Goal: Task Accomplishment & Management: Manage account settings

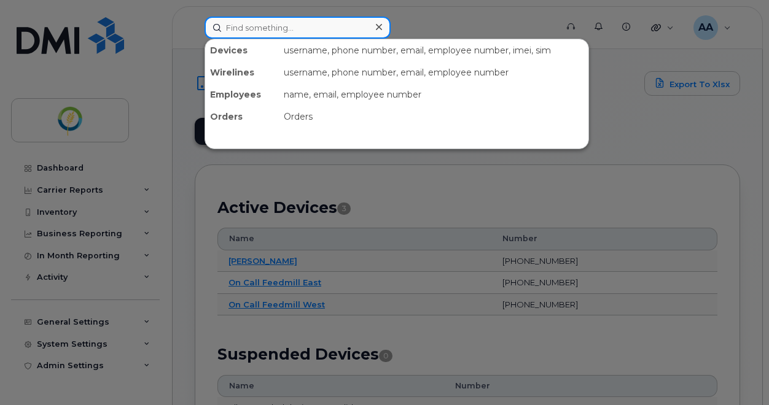
click at [258, 32] on input at bounding box center [298, 28] width 186 height 22
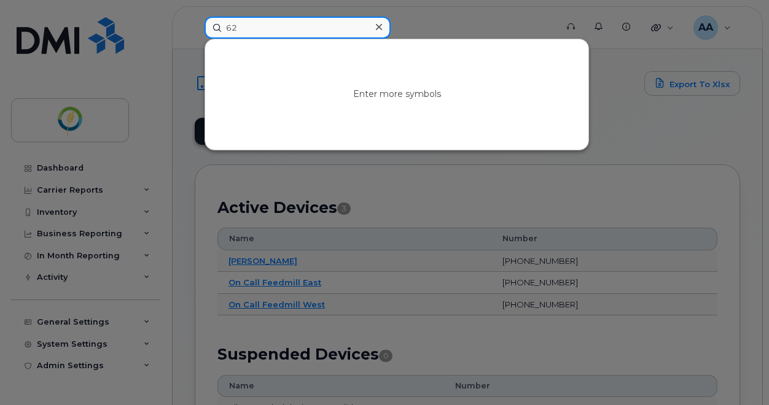
type input "6"
type input "4620"
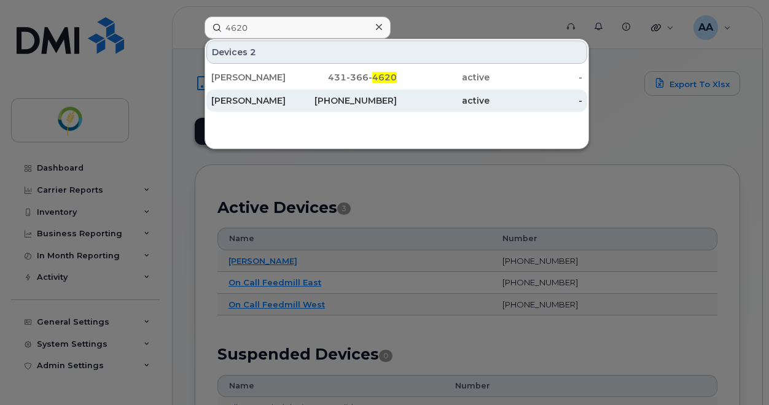
drag, startPoint x: 291, startPoint y: 79, endPoint x: 362, endPoint y: 96, distance: 73.3
click at [291, 79] on div "[PERSON_NAME]" at bounding box center [257, 77] width 93 height 12
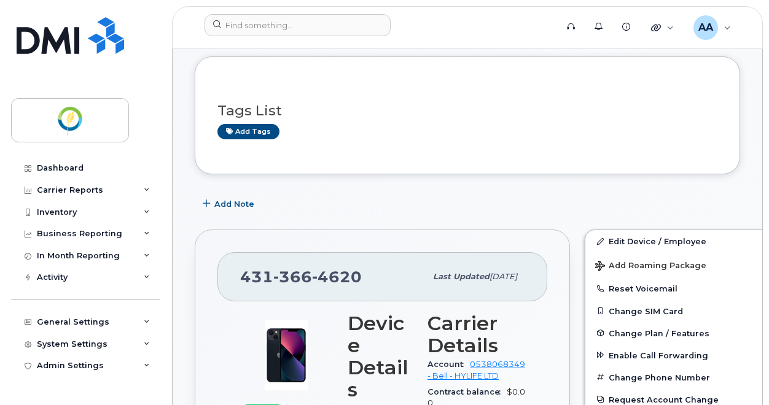
scroll to position [184, 0]
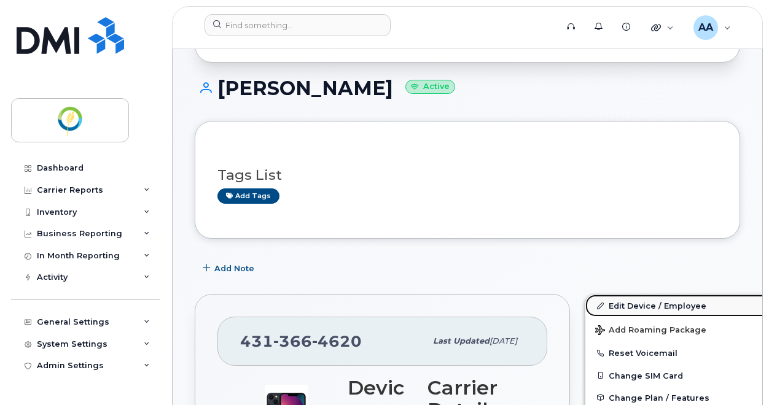
click at [618, 309] on link "Edit Device / Employee" at bounding box center [680, 306] width 190 height 22
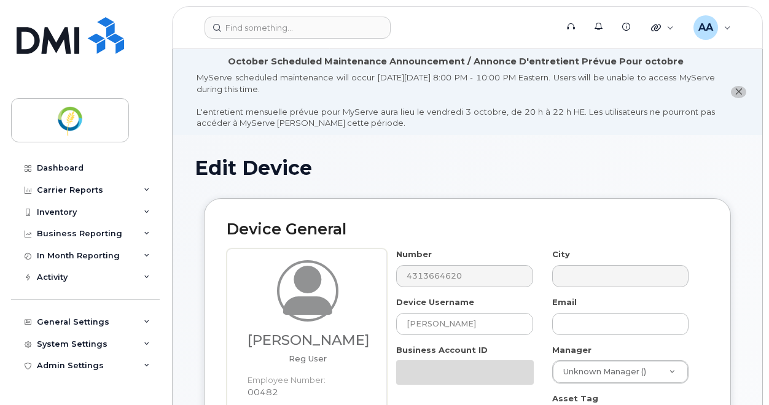
select select "29336448"
select select "29336460"
select select "33483126"
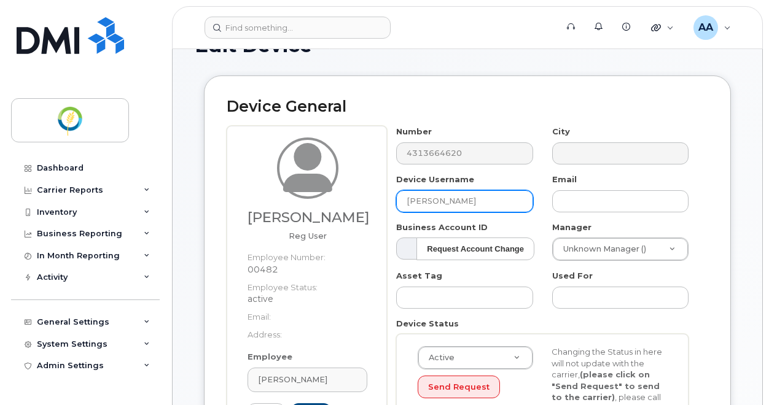
drag, startPoint x: 510, startPoint y: 200, endPoint x: 296, endPoint y: 209, distance: 213.9
click at [296, 209] on div "Olumayowa Sowemimo Reg User Employee Number: 00482 Employee Status: active Emai…" at bounding box center [467, 309] width 481 height 367
type input "Farran"
type input "Saving..."
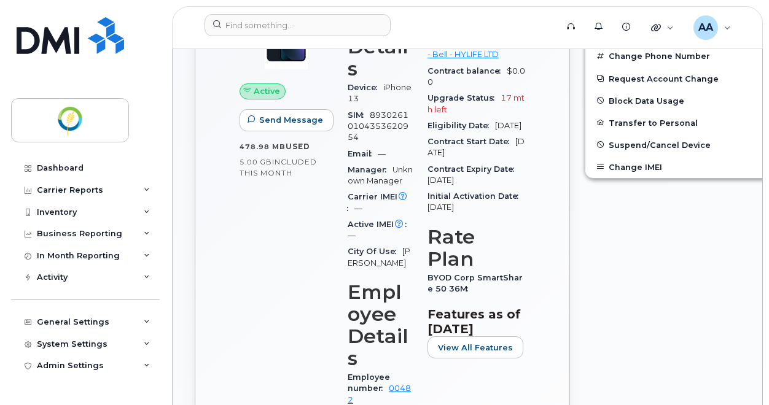
scroll to position [274, 0]
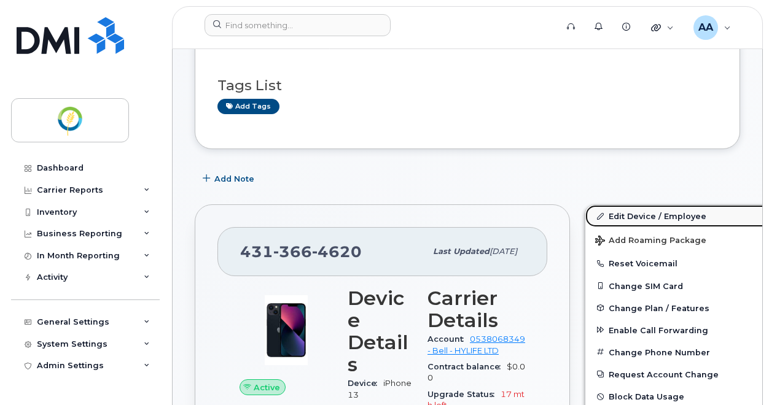
click at [629, 212] on link "Edit Device / Employee" at bounding box center [680, 216] width 190 height 22
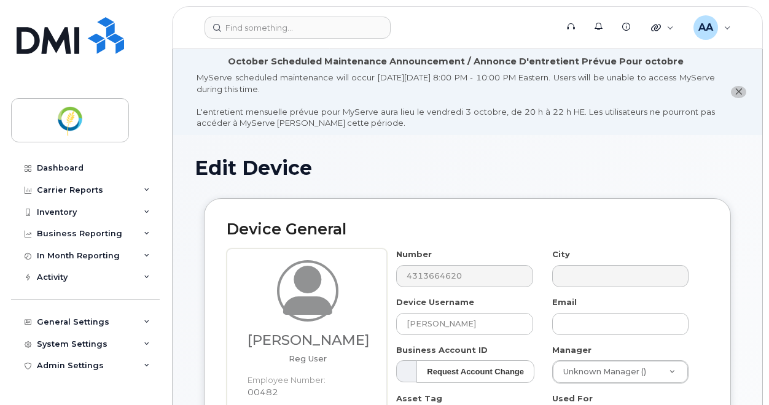
select select "29336448"
select select "29336460"
select select "33483126"
click at [440, 324] on input "[PERSON_NAME]" at bounding box center [464, 324] width 136 height 22
type input "[PERSON_NAME]"
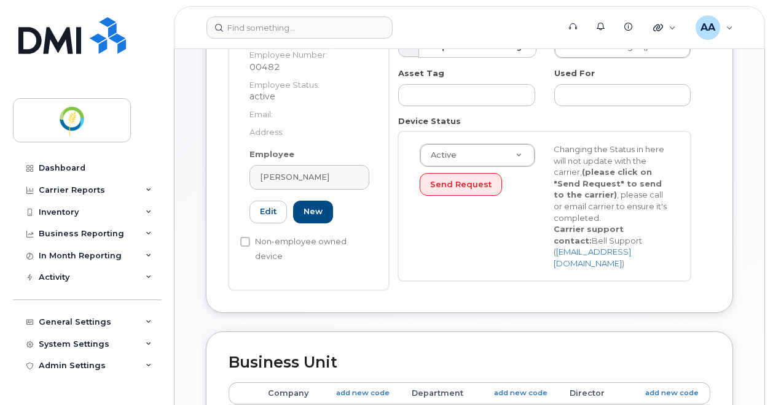
scroll to position [368, 0]
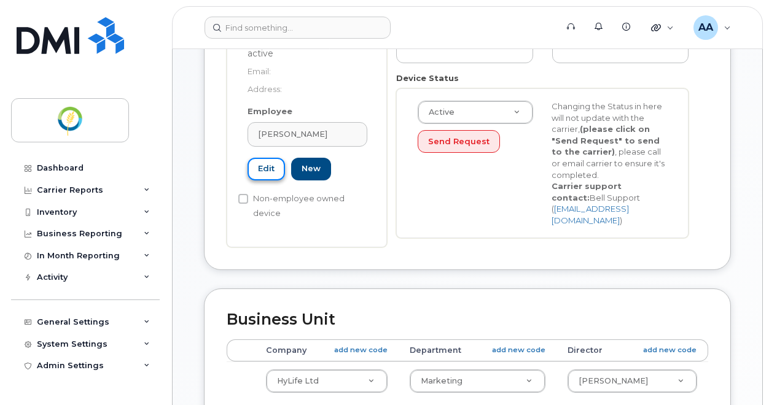
click at [263, 181] on link "Edit" at bounding box center [265, 169] width 37 height 23
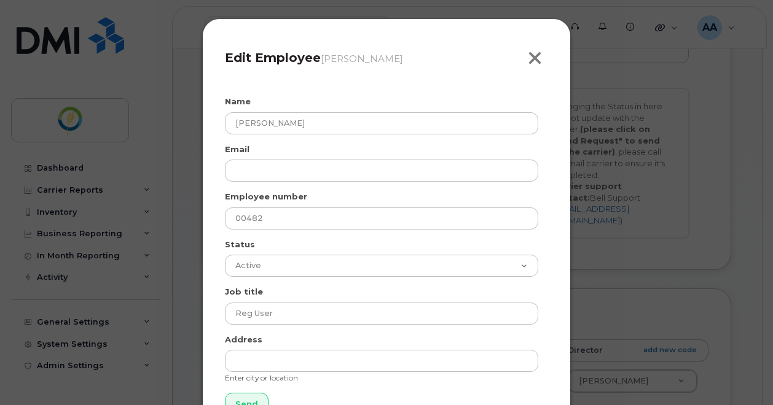
click at [534, 59] on icon "button" at bounding box center [535, 58] width 14 height 18
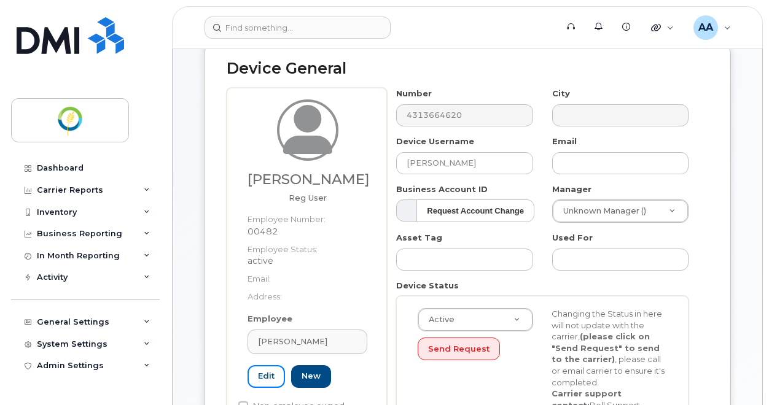
scroll to position [61, 0]
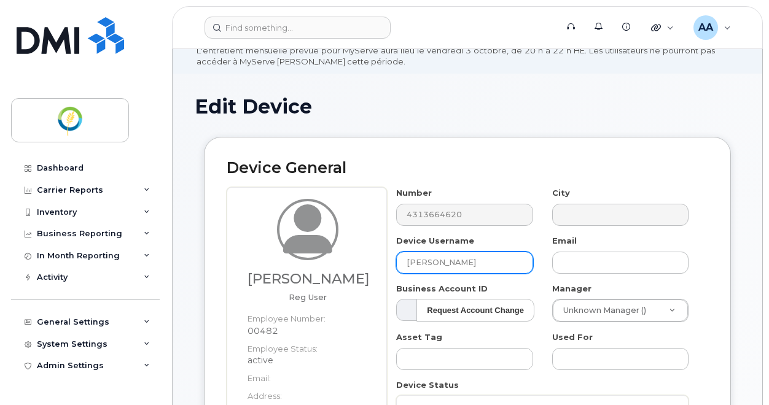
drag, startPoint x: 393, startPoint y: 277, endPoint x: 363, endPoint y: 279, distance: 30.2
click at [363, 279] on div "Olumayowa Sowemimo Reg User Employee Number: 00482 Employee Status: active Emai…" at bounding box center [467, 370] width 481 height 367
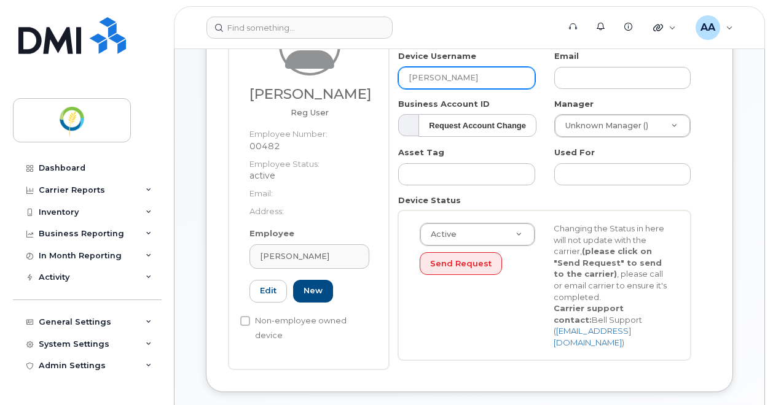
scroll to position [307, 0]
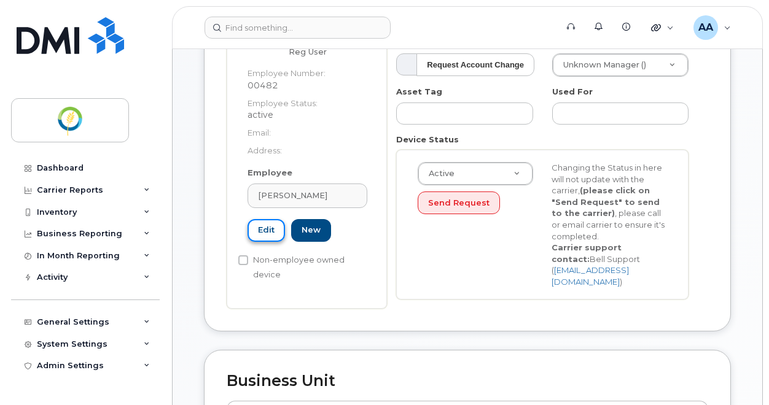
click at [262, 242] on link "Edit" at bounding box center [265, 230] width 37 height 23
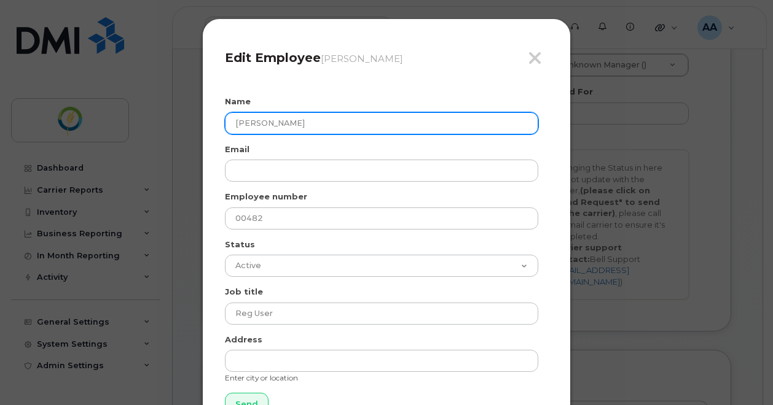
drag, startPoint x: 251, startPoint y: 126, endPoint x: 182, endPoint y: 128, distance: 68.8
click at [182, 128] on div "Close Edit Employee Olumayowa Sowemimo Name Olumayowa Sowemimo Email Employee n…" at bounding box center [386, 202] width 773 height 405
paste input "[PERSON_NAME]"
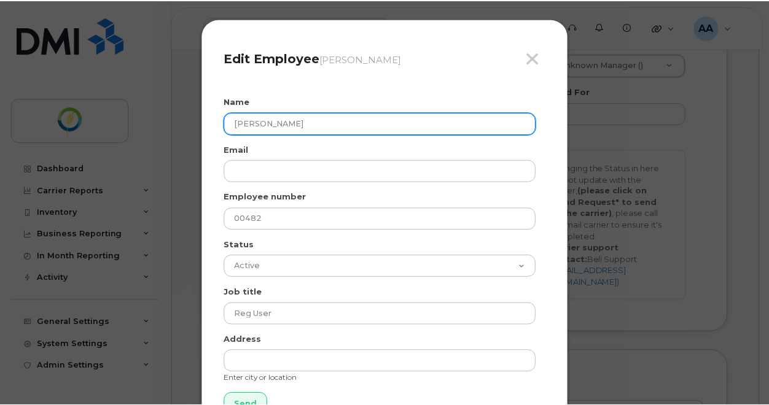
scroll to position [50, 0]
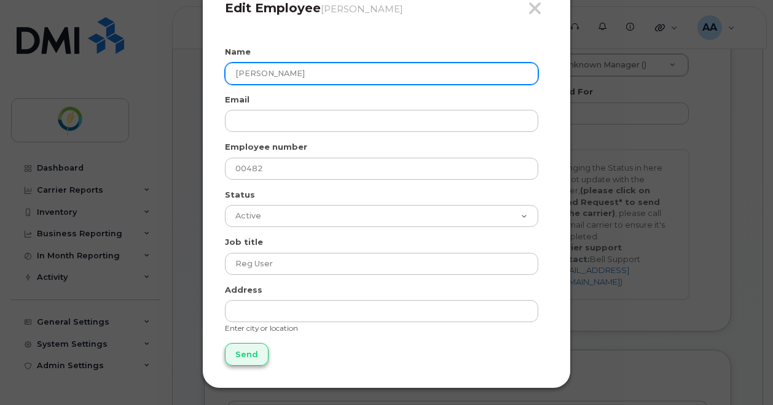
type input "[PERSON_NAME]"
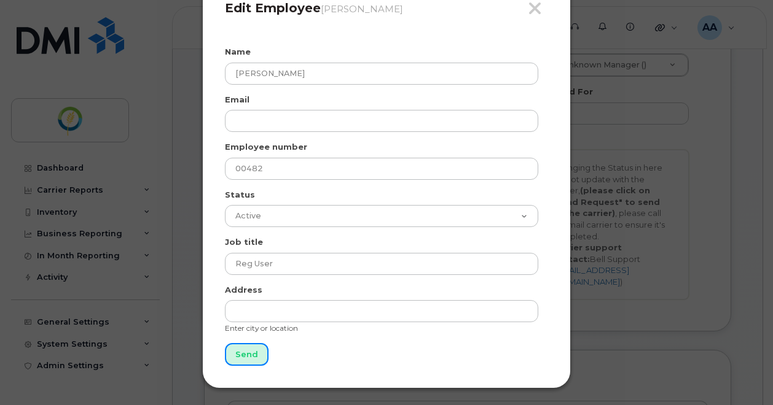
drag, startPoint x: 250, startPoint y: 354, endPoint x: 257, endPoint y: 351, distance: 8.0
click at [250, 354] on input "Send" at bounding box center [247, 354] width 44 height 23
type input "Send"
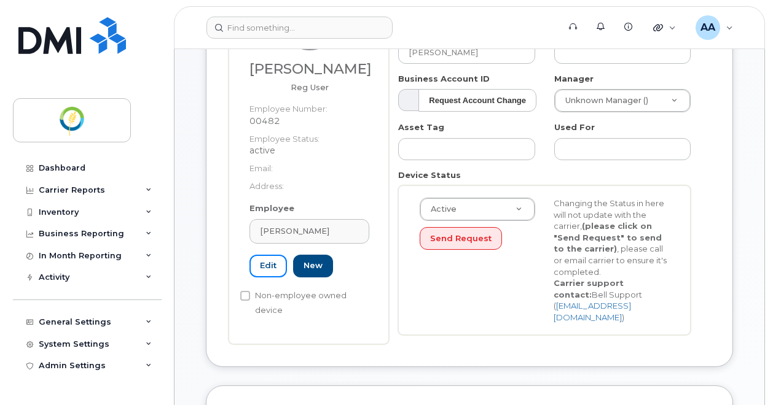
scroll to position [246, 0]
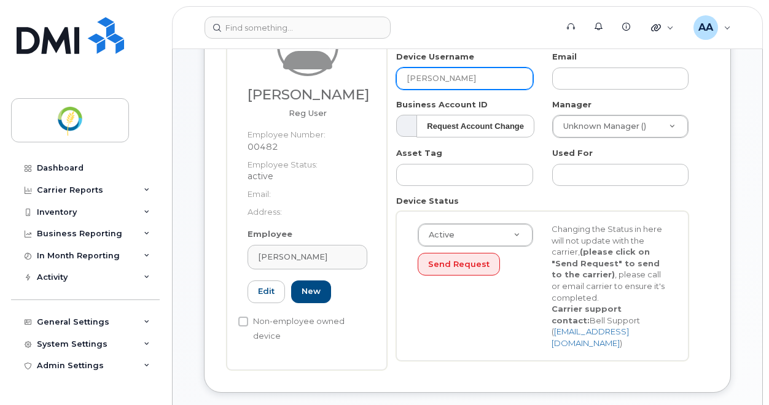
drag, startPoint x: 448, startPoint y: 77, endPoint x: 341, endPoint y: 91, distance: 107.1
click at [341, 91] on div "Farran Quiring Reg User Employee Number: 00482 Employee Status: active Email: A…" at bounding box center [467, 186] width 481 height 367
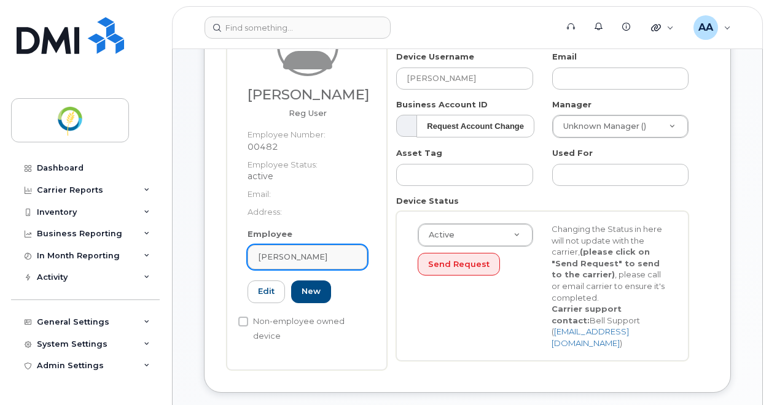
click at [303, 262] on span "Olumayowa Sowemimo" at bounding box center [292, 257] width 69 height 12
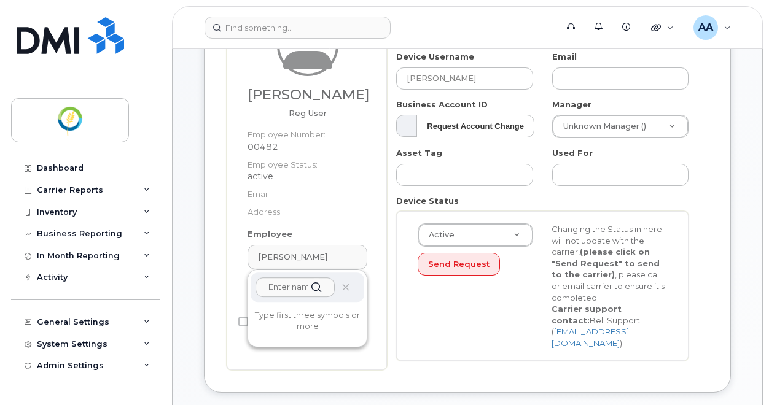
click at [349, 226] on div "Farran Quiring Reg User Employee Number: 00482 Employee Status: active Email: A…" at bounding box center [307, 122] width 138 height 214
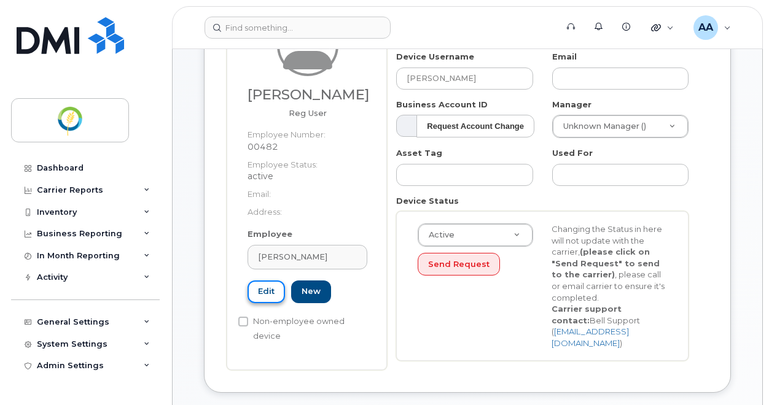
click at [263, 296] on link "Edit" at bounding box center [265, 292] width 37 height 23
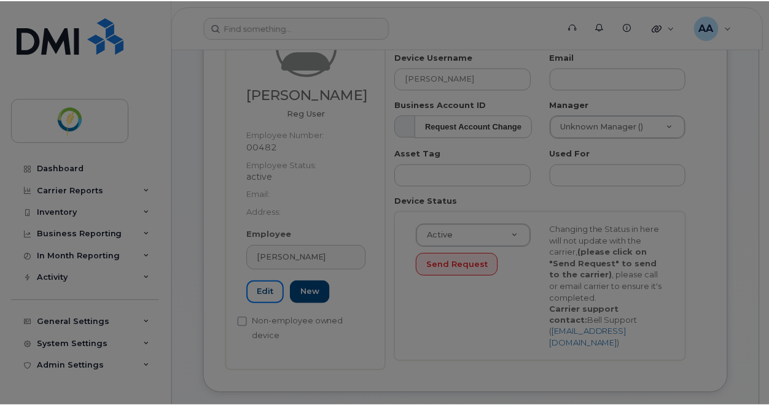
scroll to position [0, 0]
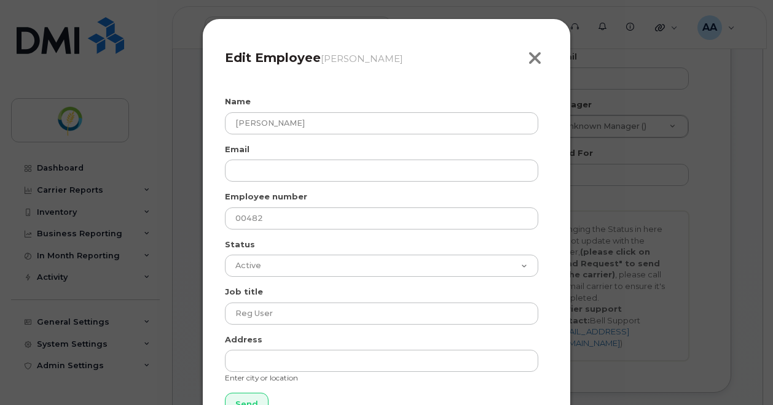
click at [529, 66] on icon "button" at bounding box center [535, 58] width 14 height 18
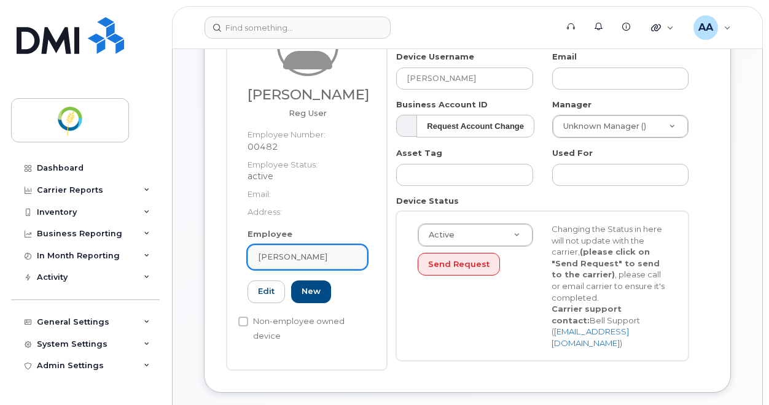
click at [296, 252] on span "Olumayowa Sowemimo" at bounding box center [292, 257] width 69 height 12
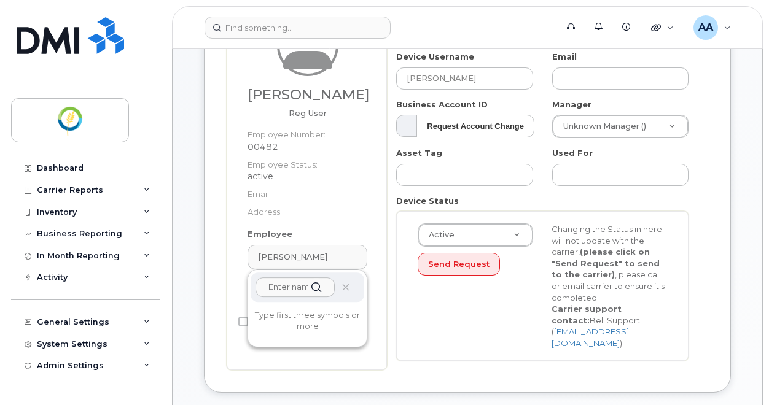
paste input "[PERSON_NAME]"
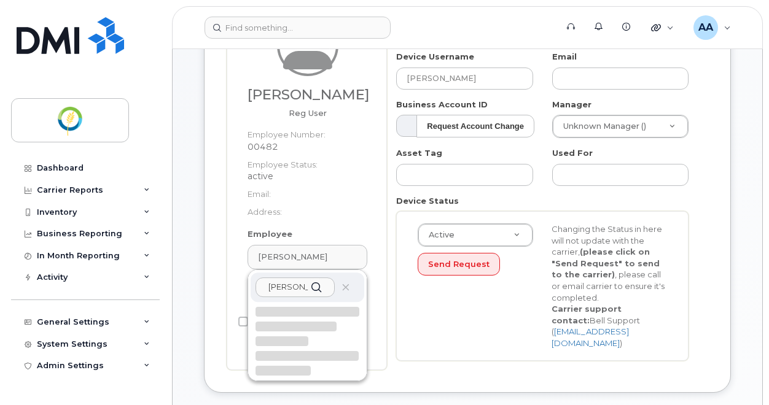
scroll to position [0, 2]
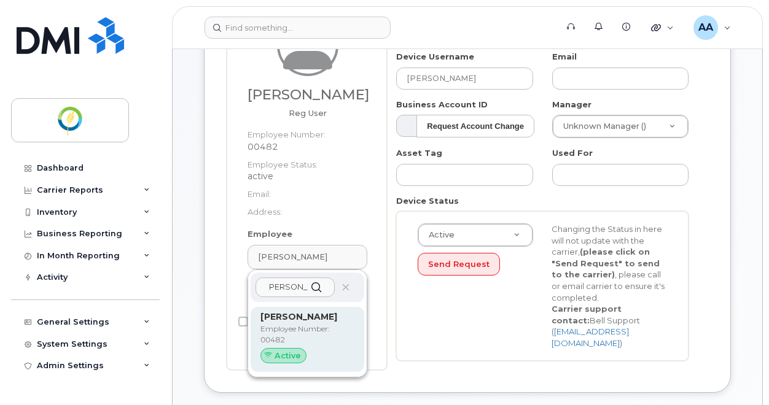
type input "[PERSON_NAME]"
click at [282, 352] on span "Active" at bounding box center [288, 356] width 26 height 12
click at [312, 319] on strong "[PERSON_NAME]" at bounding box center [298, 316] width 77 height 11
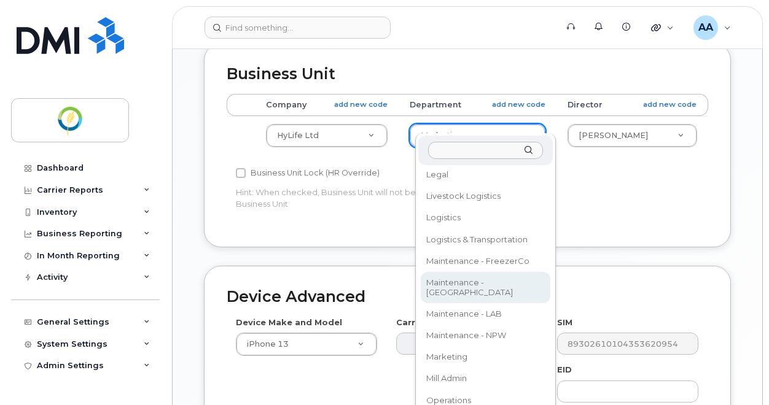
scroll to position [566, 0]
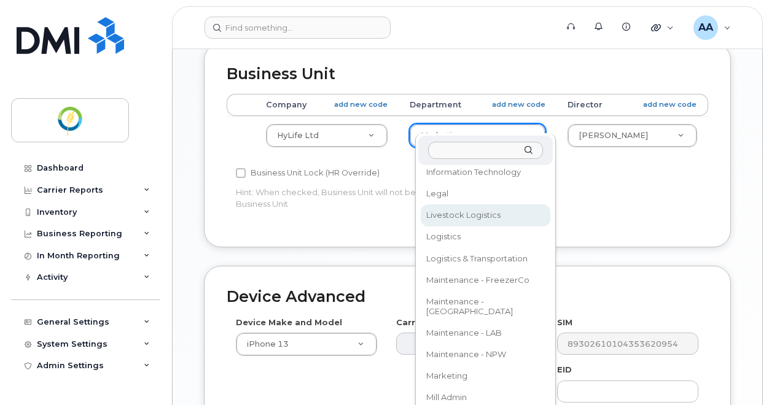
select select "29336456"
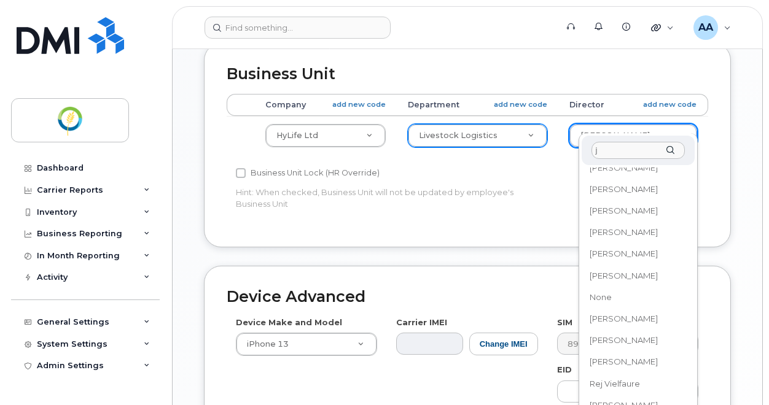
scroll to position [0, 0]
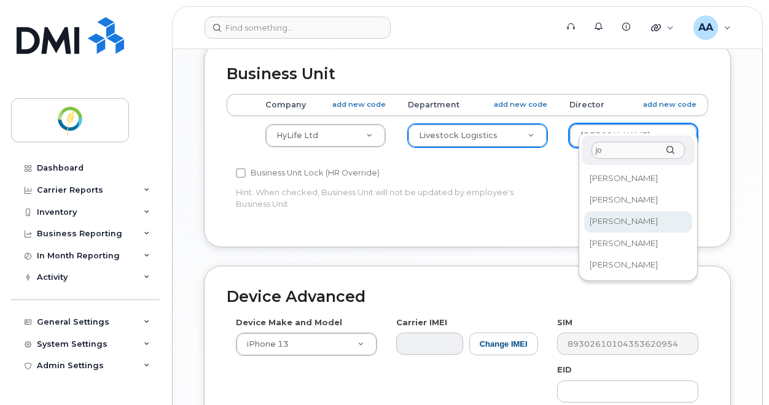
type input "jo"
select select "29336508"
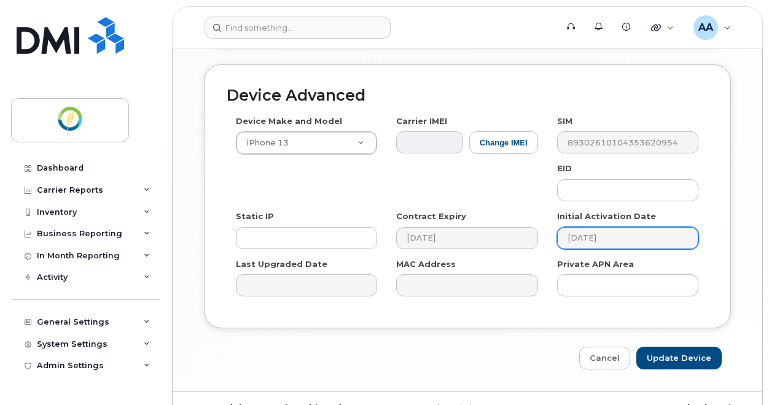
scroll to position [825, 0]
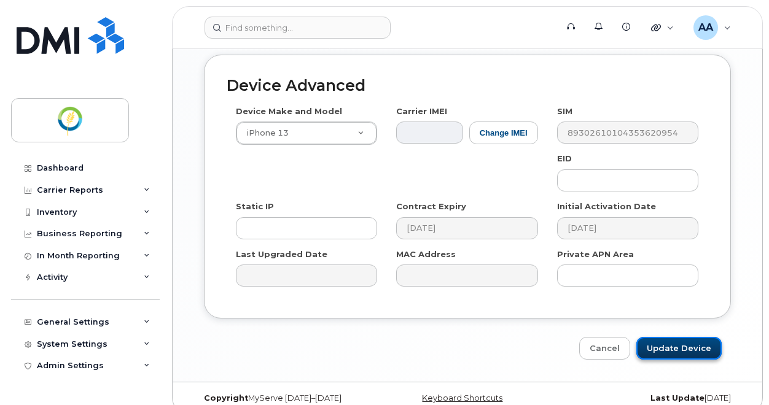
drag, startPoint x: 690, startPoint y: 331, endPoint x: 686, endPoint y: 324, distance: 8.2
click at [689, 337] on input "Update Device" at bounding box center [678, 348] width 85 height 23
type input "Saving..."
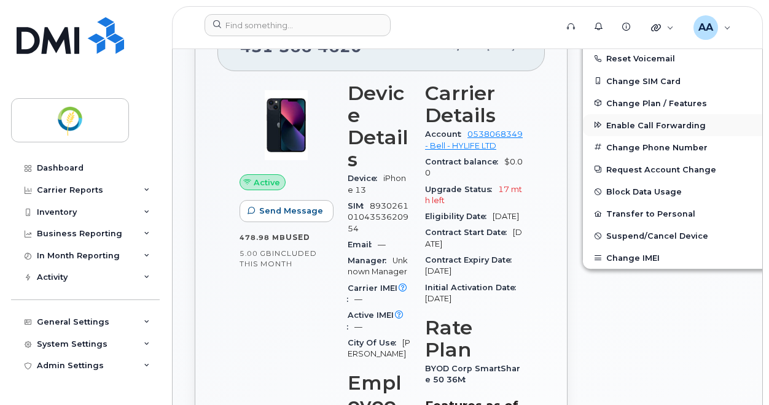
scroll to position [307, 0]
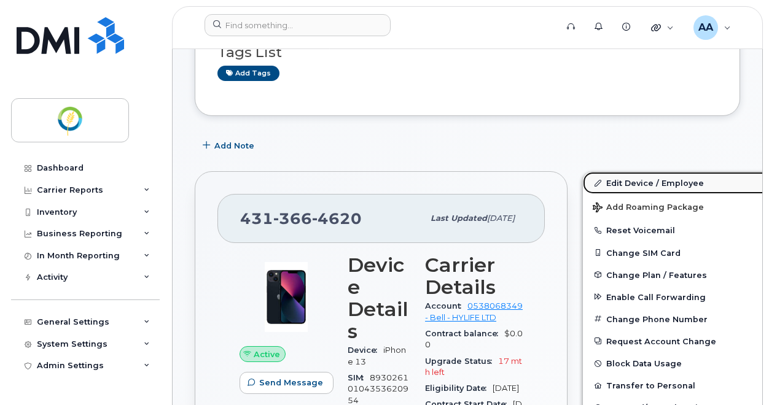
click at [626, 182] on link "Edit Device / Employee" at bounding box center [678, 183] width 190 height 22
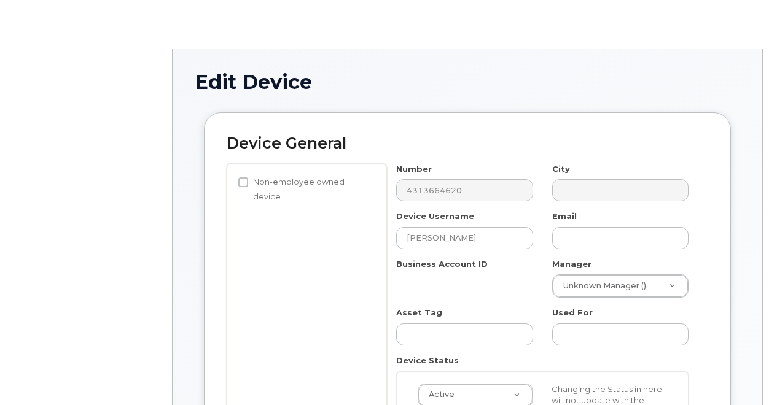
select select "29336448"
select select "29336456"
select select "29336508"
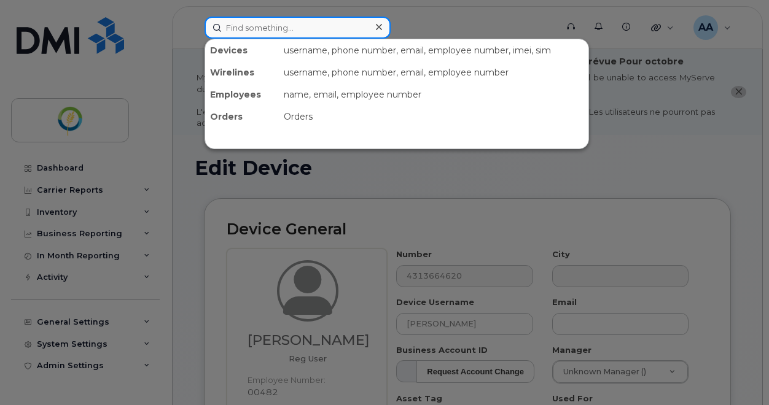
click at [282, 38] on div "Devices username, phone number, email, employee number, imei, sim Wirelines use…" at bounding box center [377, 28] width 344 height 22
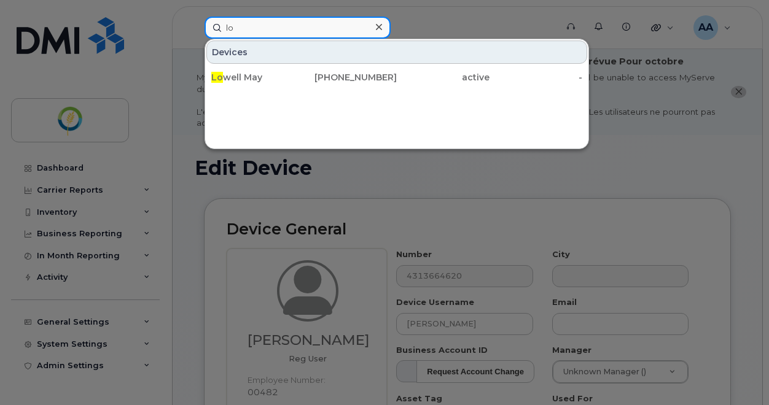
type input "l"
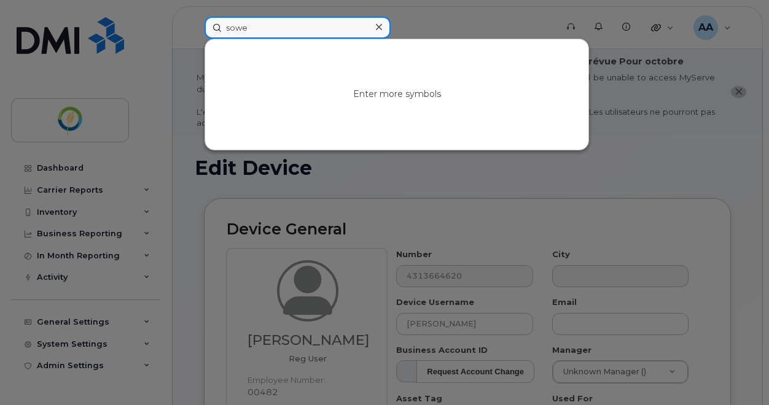
type input "sowe"
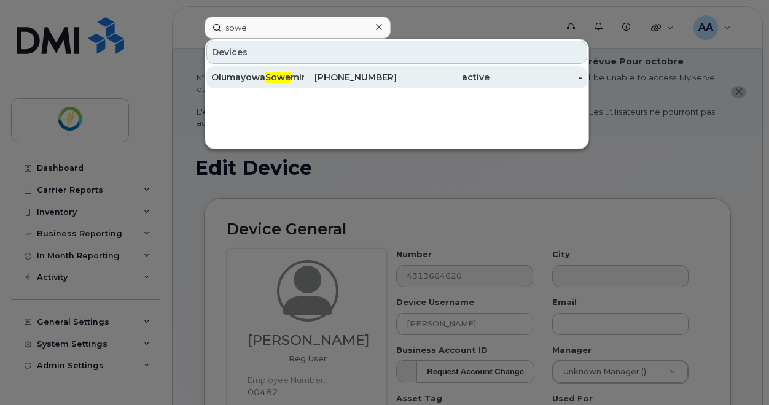
click at [302, 72] on div "Olumayowa Sowe mimo" at bounding box center [257, 77] width 93 height 12
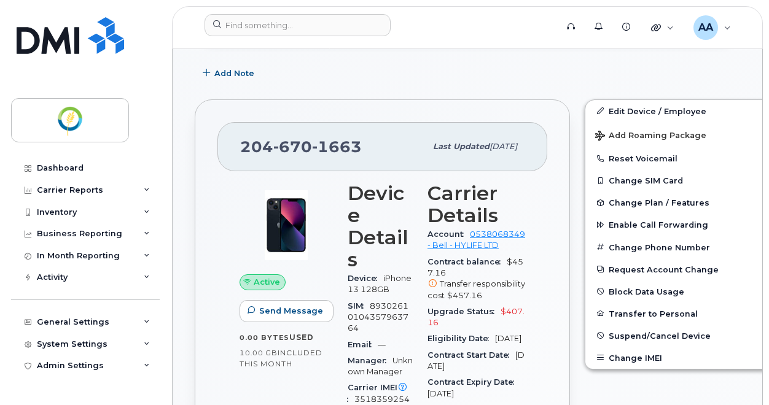
scroll to position [430, 0]
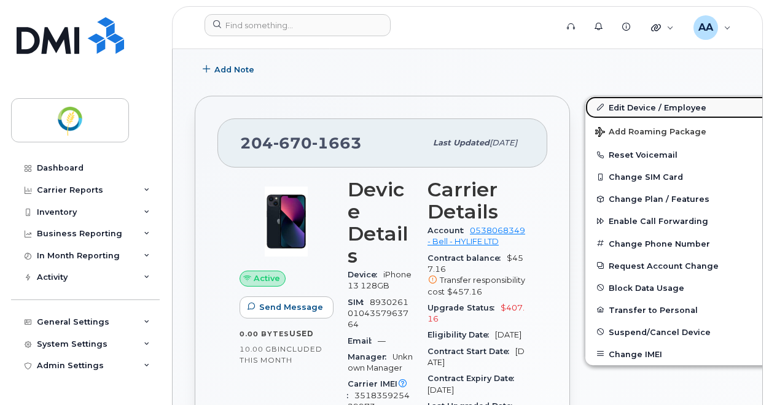
click at [606, 111] on link "Edit Device / Employee" at bounding box center [680, 107] width 190 height 22
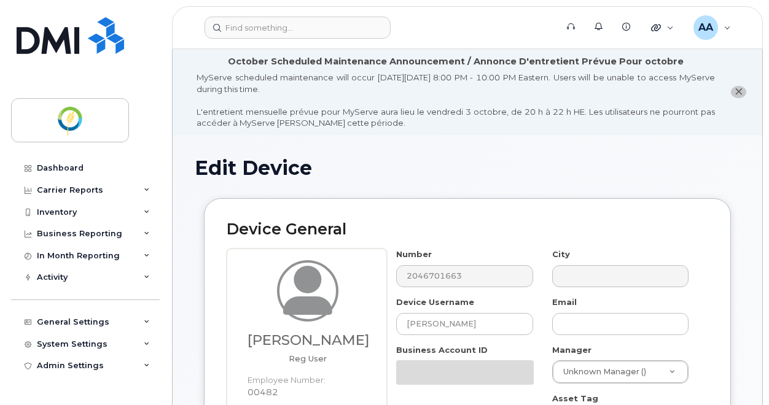
select select "29336448"
select select "29336460"
select select "33483126"
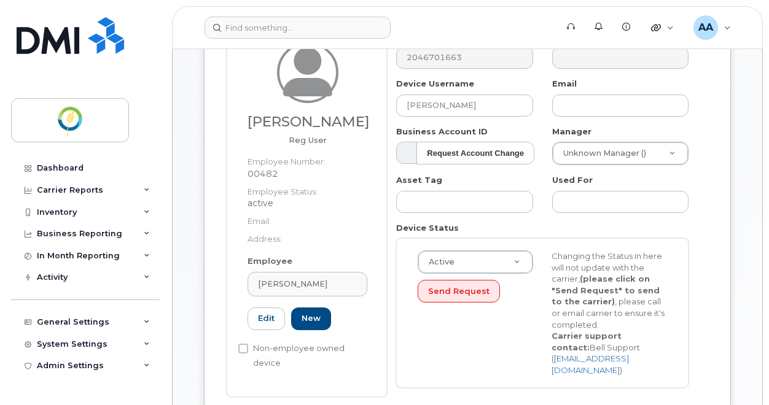
scroll to position [246, 0]
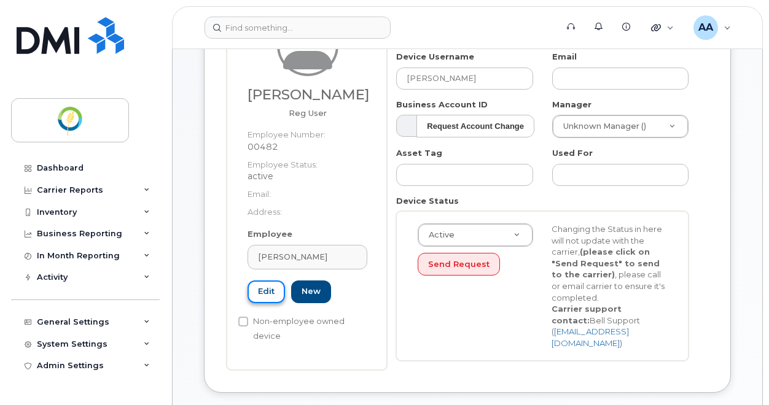
click at [264, 287] on link "Edit" at bounding box center [265, 292] width 37 height 23
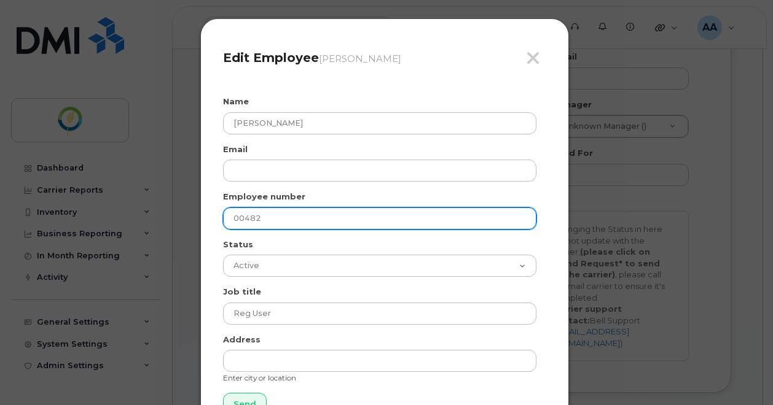
click at [300, 220] on input "00482" at bounding box center [379, 219] width 313 height 22
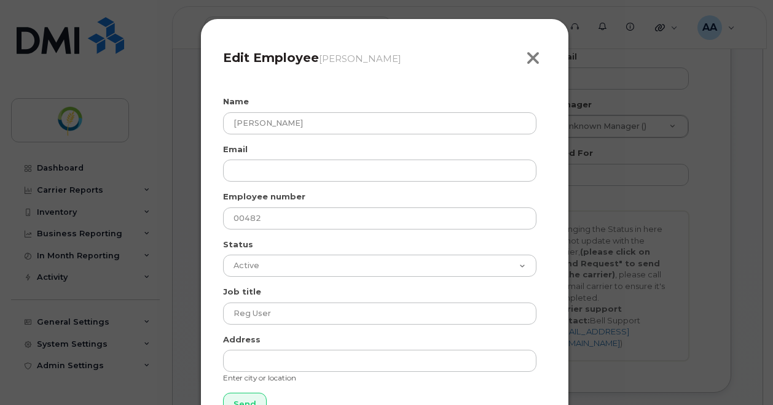
click at [533, 60] on icon "button" at bounding box center [533, 58] width 14 height 18
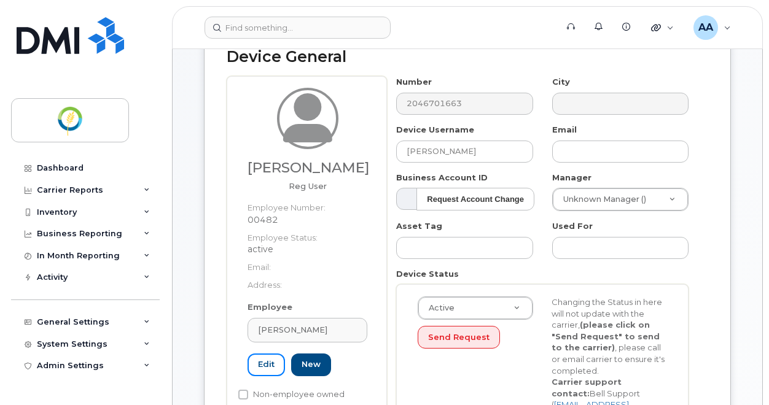
scroll to position [61, 0]
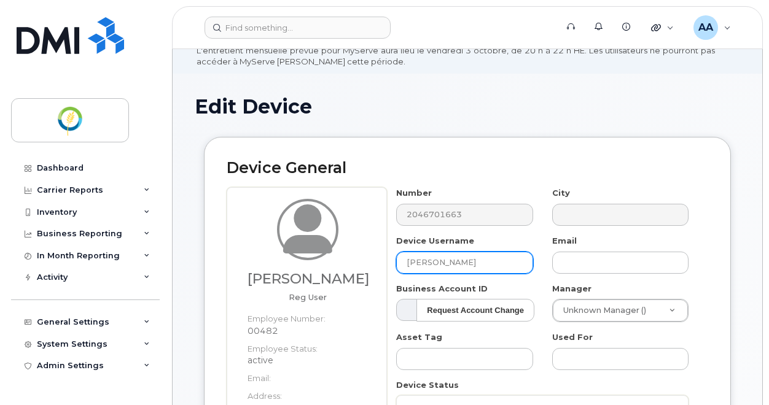
drag, startPoint x: 518, startPoint y: 263, endPoint x: 361, endPoint y: 260, distance: 157.2
click at [361, 260] on div "Farran Quiring Reg User Employee Number: 00482 Employee Status: active Email: A…" at bounding box center [467, 370] width 481 height 367
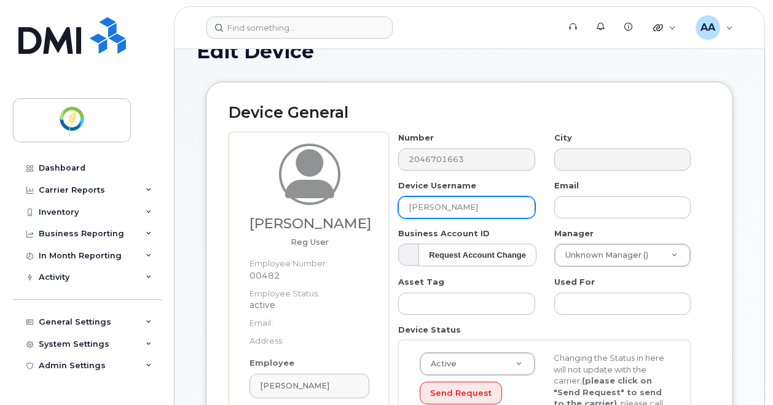
scroll to position [307, 0]
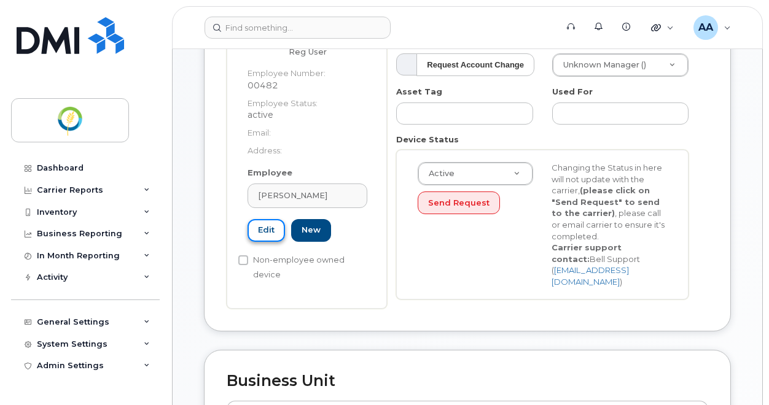
click at [268, 224] on link "Edit" at bounding box center [265, 230] width 37 height 23
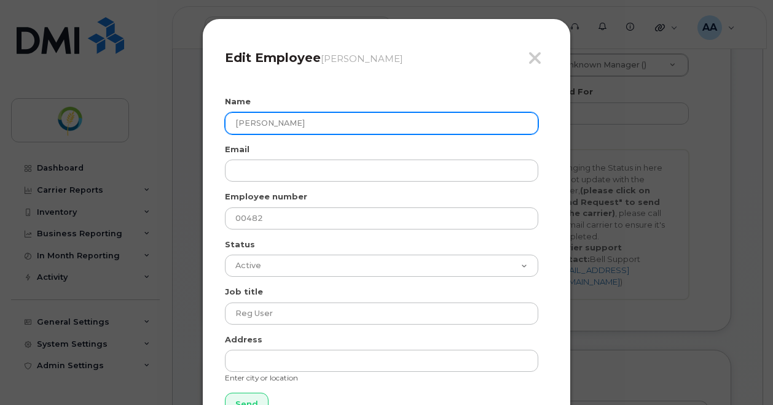
drag, startPoint x: 299, startPoint y: 126, endPoint x: 144, endPoint y: 131, distance: 155.5
click at [144, 131] on div "Close Edit Employee Farran Quiring Name Farran Quiring Email Employee number 00…" at bounding box center [386, 202] width 773 height 405
paste input "Olumayowa Sowemimo"
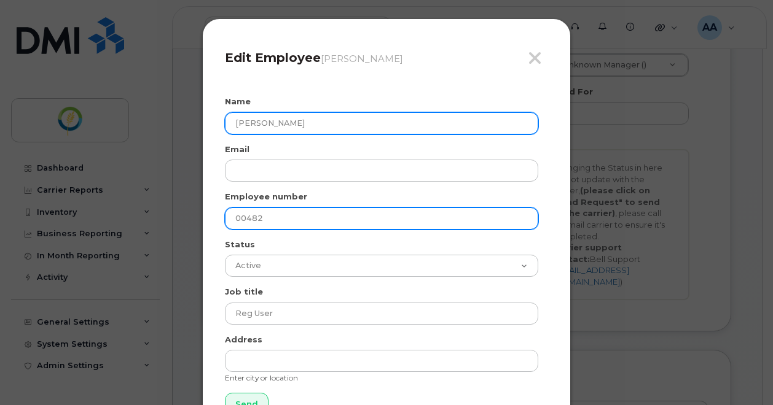
type input "Olumayowa Sowemimo"
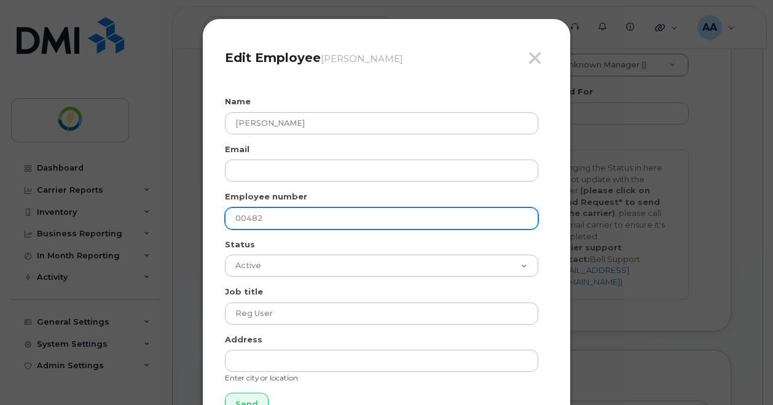
click at [295, 223] on input "00482" at bounding box center [381, 219] width 313 height 22
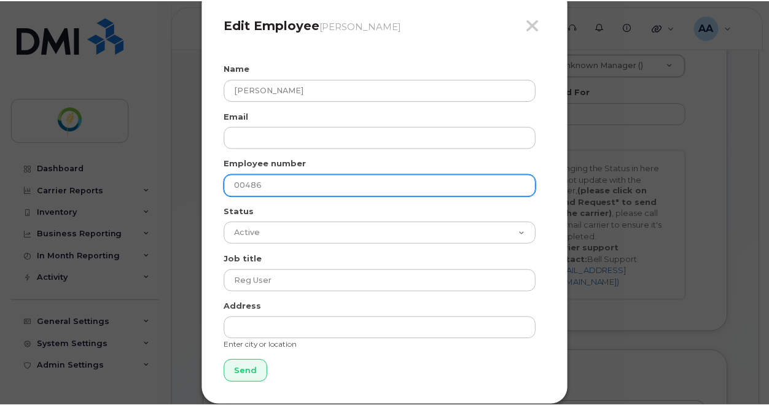
scroll to position [50, 0]
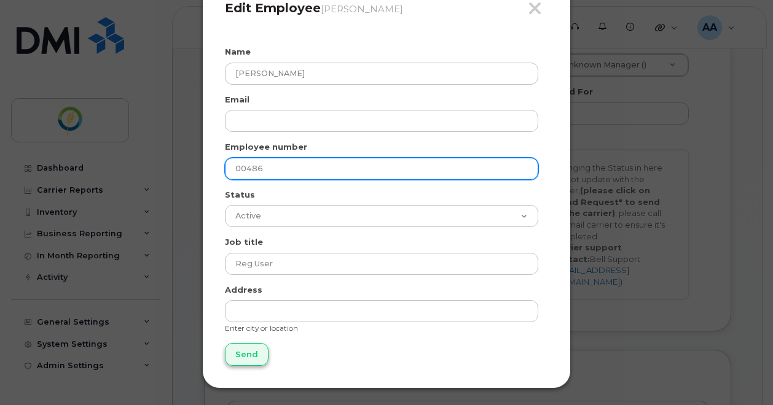
type input "00486"
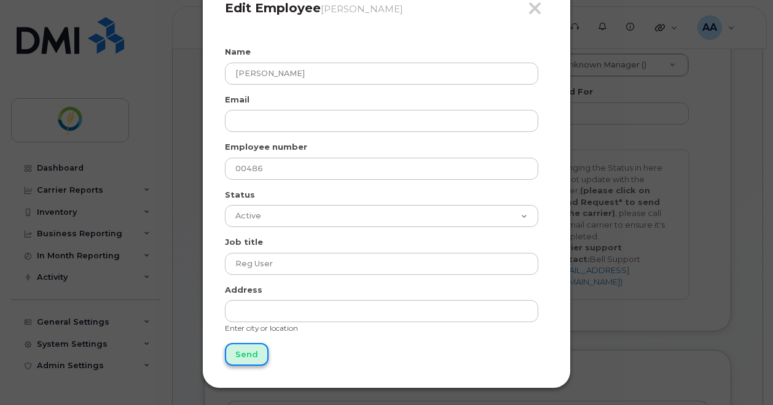
click at [246, 362] on input "Send" at bounding box center [247, 354] width 44 height 23
type input "Send"
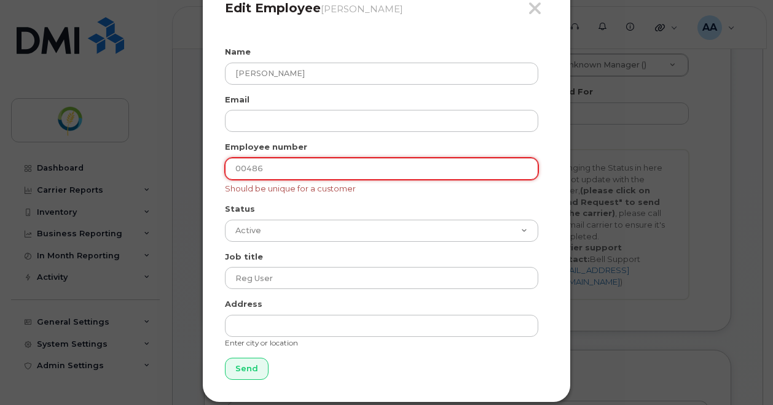
click at [269, 166] on input "00486" at bounding box center [381, 169] width 313 height 22
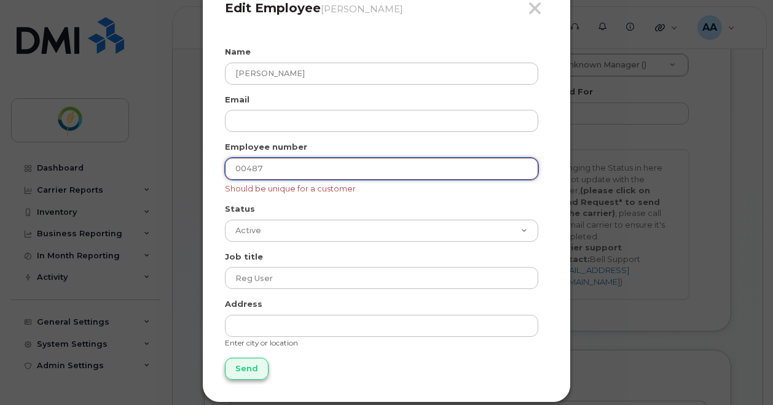
type input "00487"
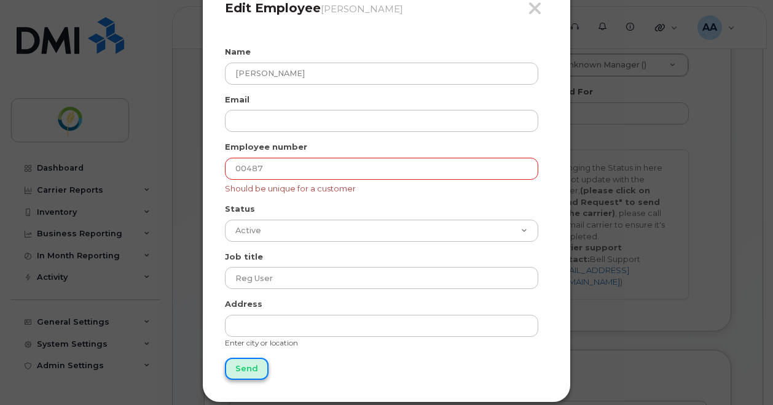
click at [247, 363] on input "Send" at bounding box center [247, 369] width 44 height 23
type input "Send"
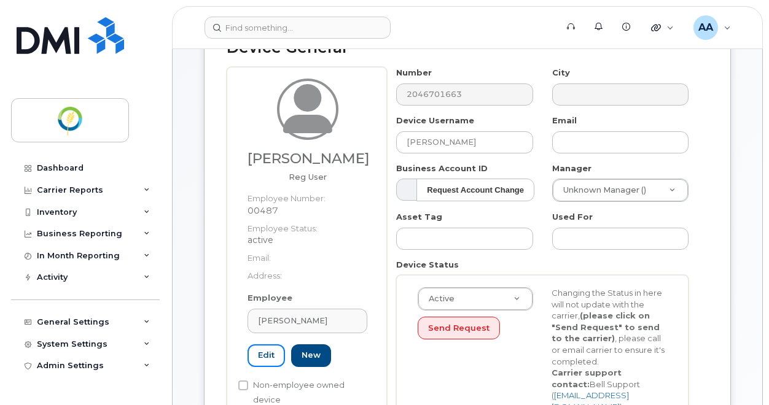
scroll to position [307, 0]
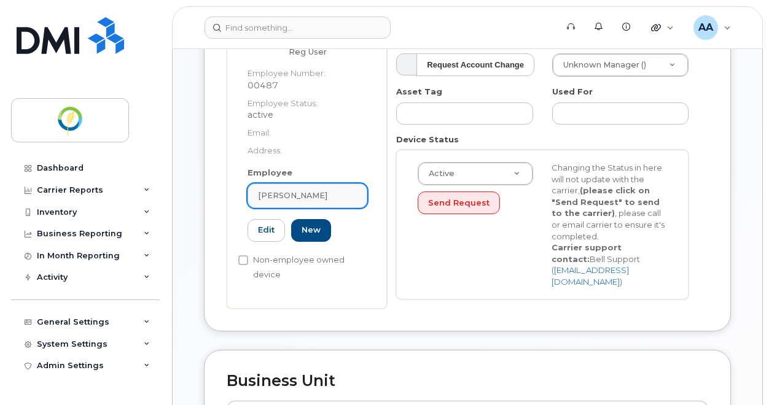
click at [319, 201] on div "Farran Quiring" at bounding box center [307, 196] width 99 height 12
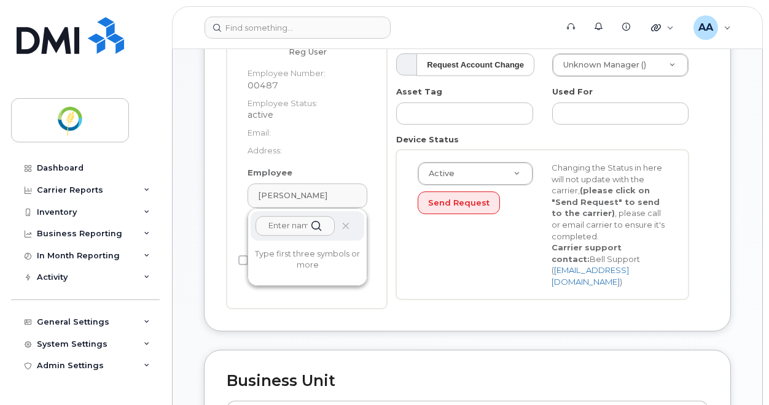
paste input "Olumayowa Sowemimo"
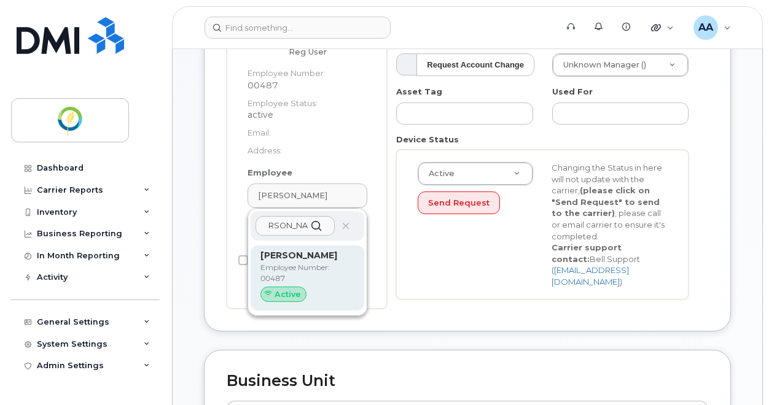
type input "Olumayowa Sowemimo"
click at [283, 300] on span "Active" at bounding box center [288, 295] width 26 height 12
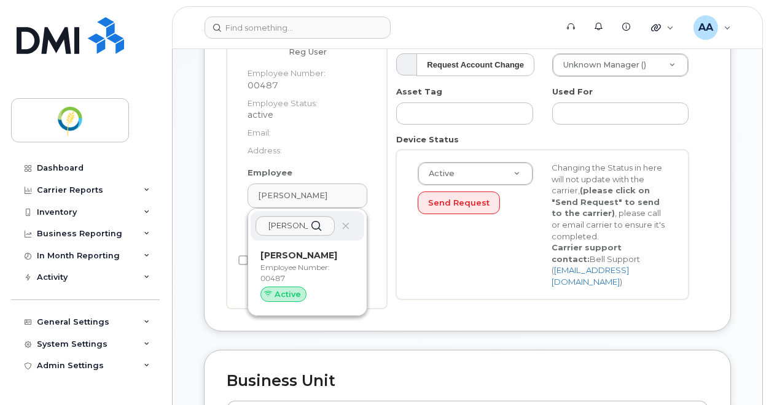
drag, startPoint x: 291, startPoint y: 298, endPoint x: 451, endPoint y: 50, distance: 295.4
click at [292, 284] on p "Employee Number: 00487" at bounding box center [307, 273] width 94 height 22
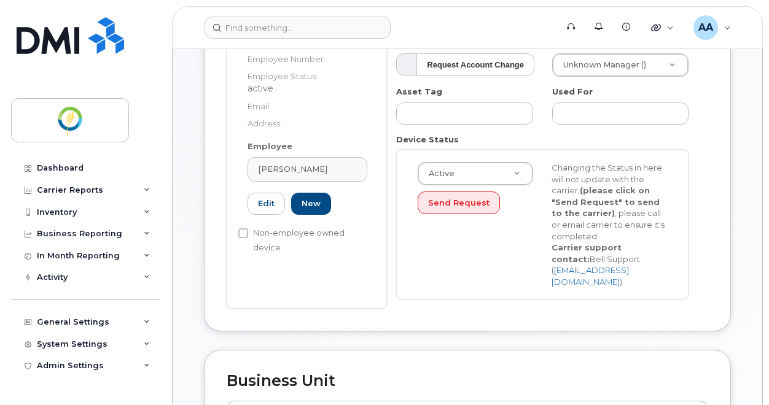
type input "00487"
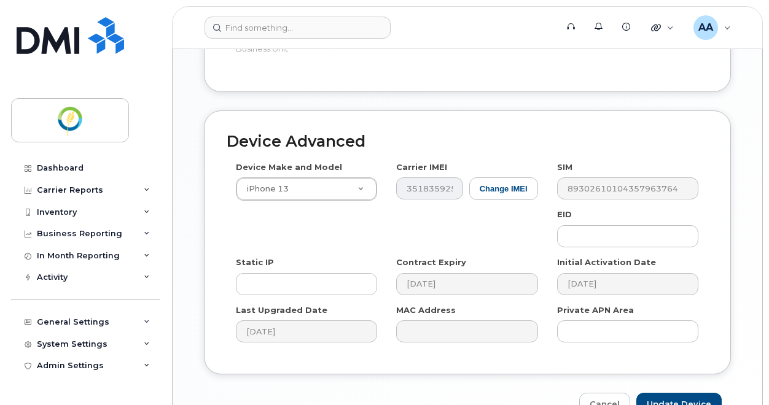
scroll to position [825, 0]
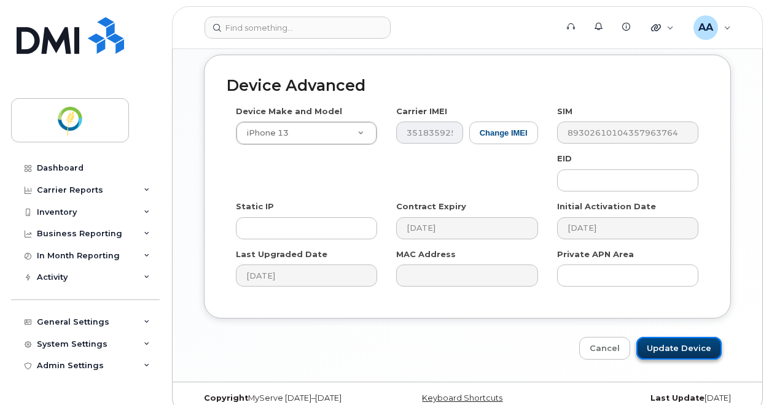
click at [682, 337] on input "Update Device" at bounding box center [678, 348] width 85 height 23
type input "Saving..."
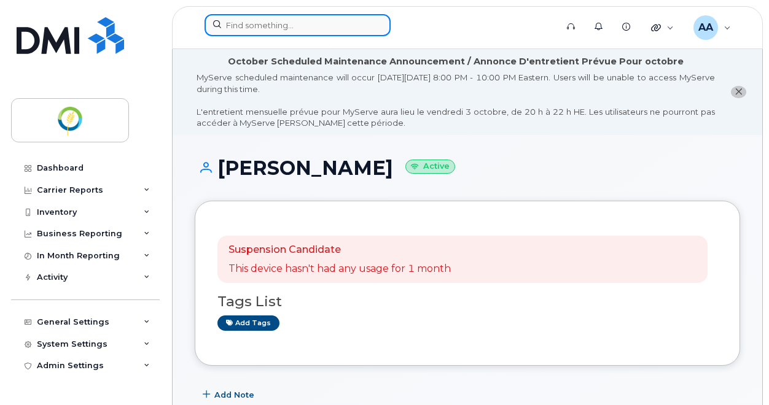
click at [265, 21] on input at bounding box center [298, 25] width 186 height 22
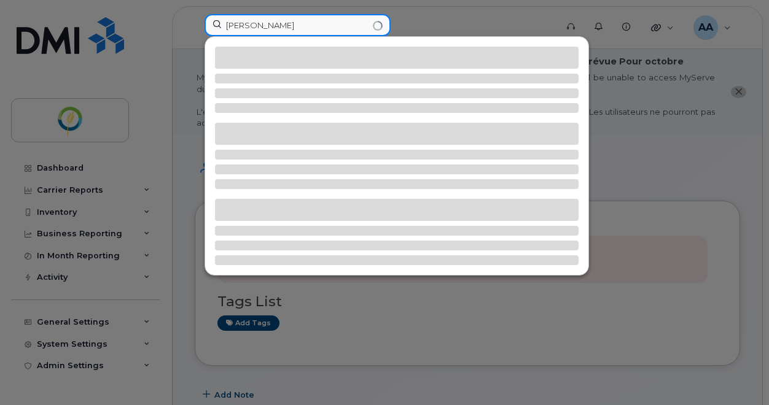
type input "[PERSON_NAME]"
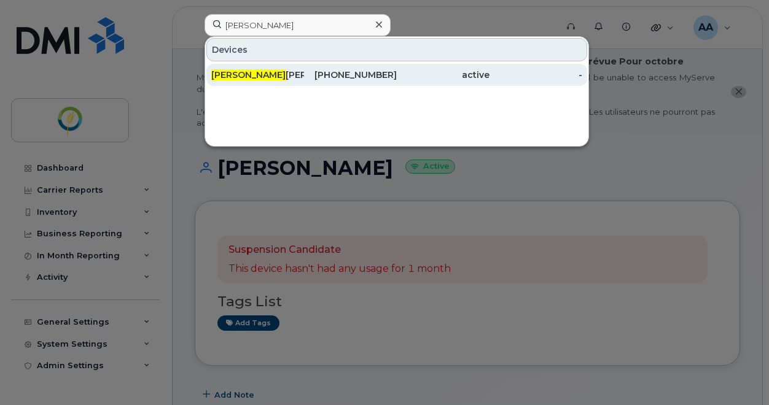
click at [445, 64] on link "[PERSON_NAME] [PHONE_NUMBER] active -" at bounding box center [396, 75] width 381 height 22
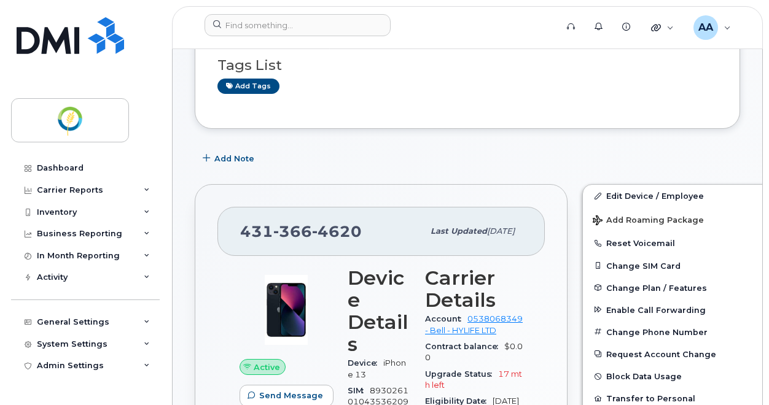
scroll to position [246, 0]
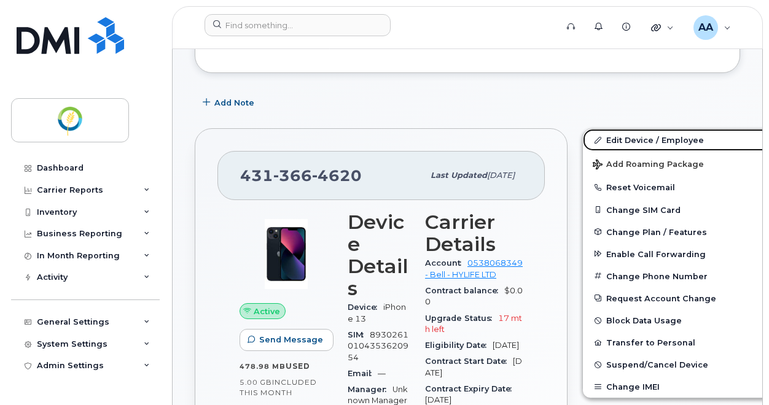
click at [630, 136] on link "Edit Device / Employee" at bounding box center [678, 140] width 190 height 22
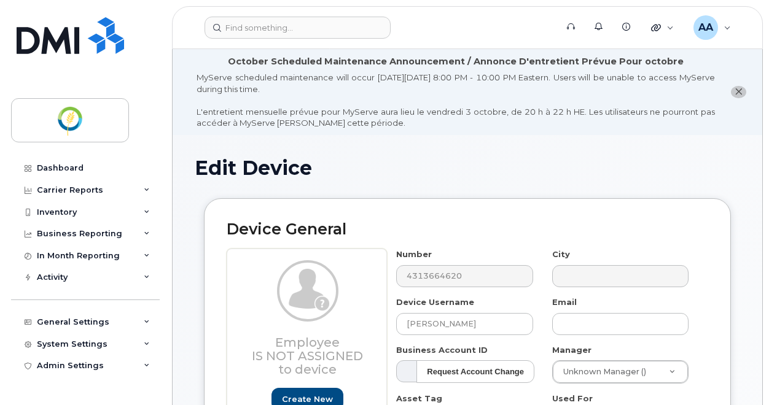
select select "29336448"
select select "29336456"
select select "29336508"
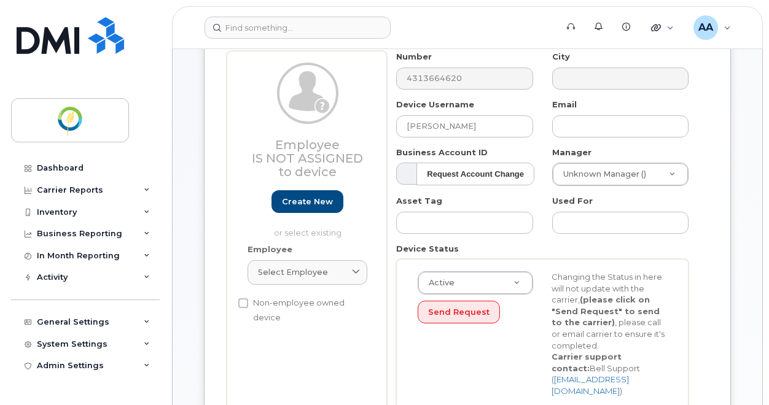
scroll to position [123, 0]
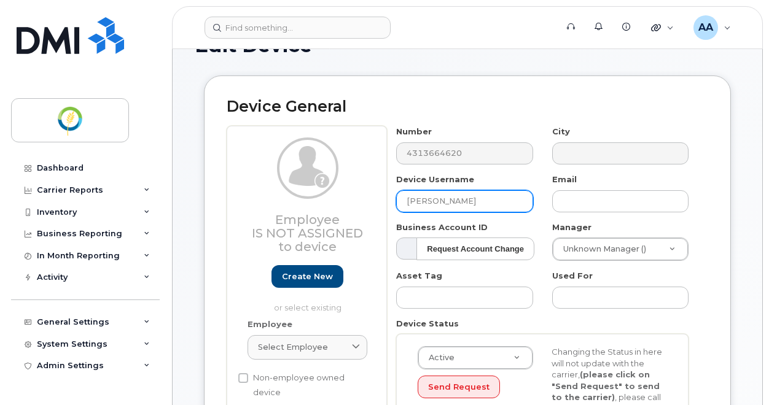
drag, startPoint x: 510, startPoint y: 201, endPoint x: 354, endPoint y: 205, distance: 156.7
click at [354, 205] on div "Employee Is not assigned to device Create new or select existing Employee Selec…" at bounding box center [467, 309] width 481 height 367
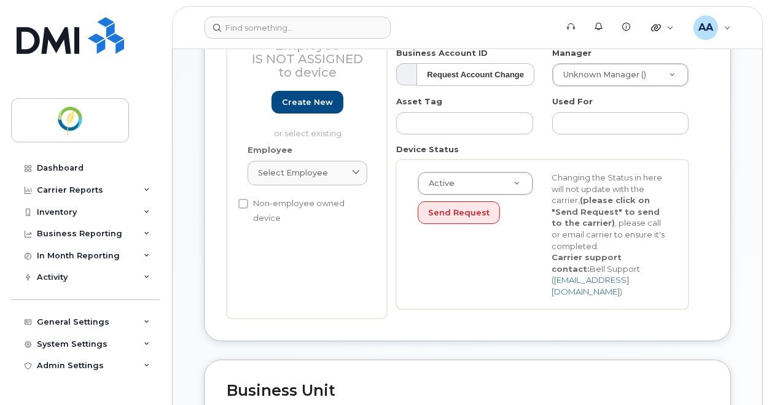
scroll to position [307, 0]
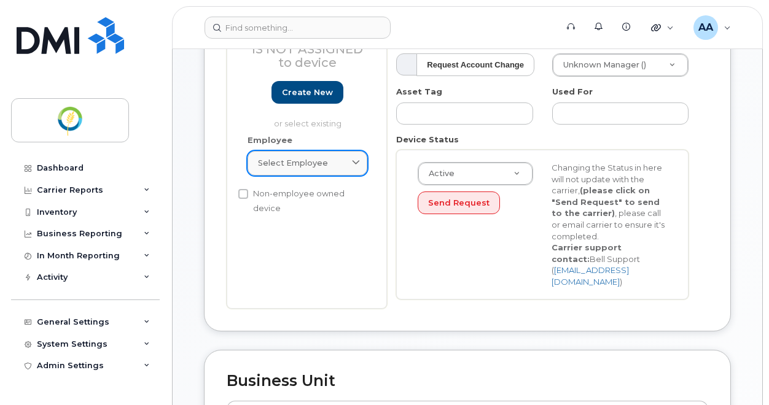
click at [307, 165] on span "Select employee" at bounding box center [293, 163] width 70 height 12
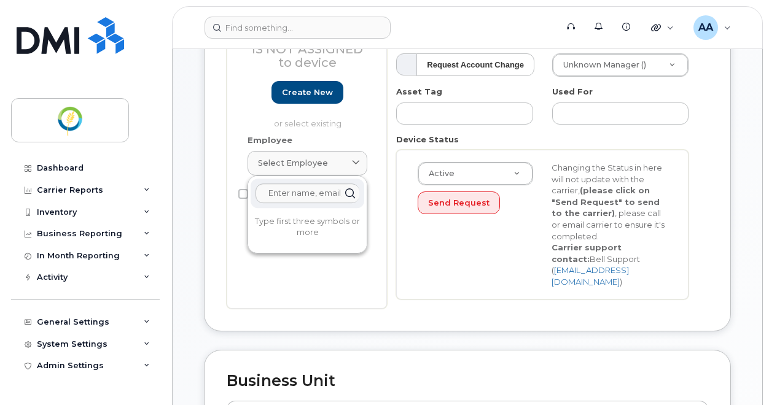
click at [359, 138] on div "Employee Select employee Type first three symbols or more" at bounding box center [307, 160] width 138 height 52
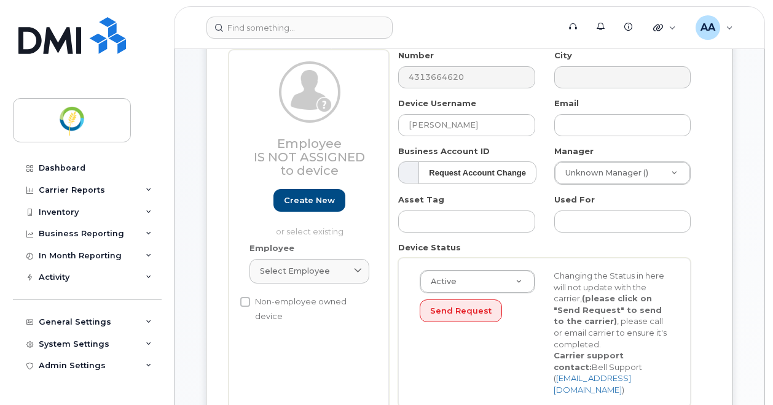
scroll to position [61, 0]
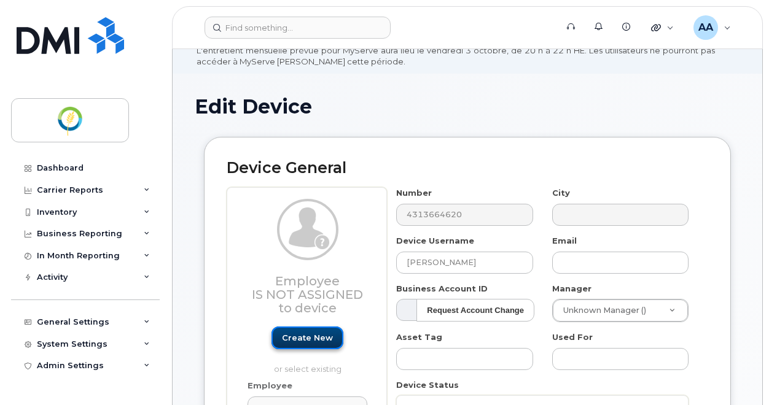
click at [309, 331] on link "Create new" at bounding box center [307, 338] width 72 height 23
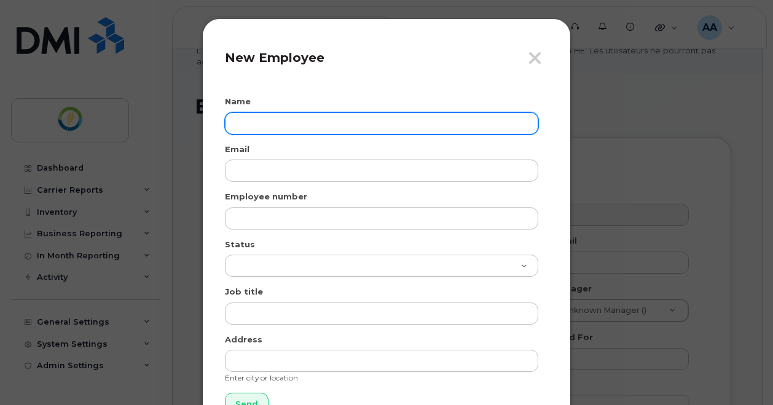
click at [278, 123] on input "text" at bounding box center [381, 123] width 313 height 22
paste input "Farran Quiring"
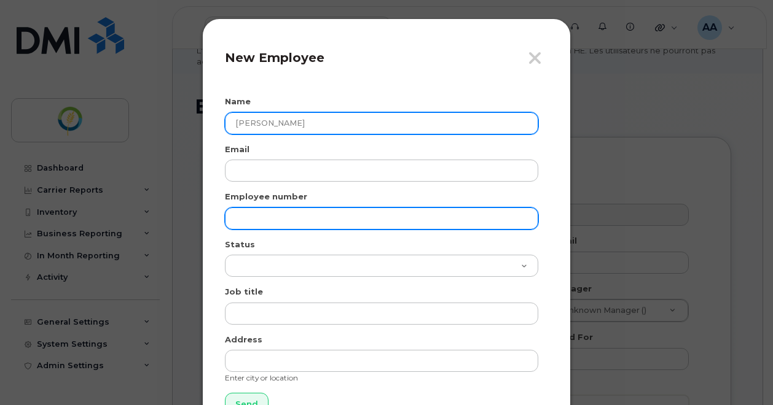
type input "Farran Quiring"
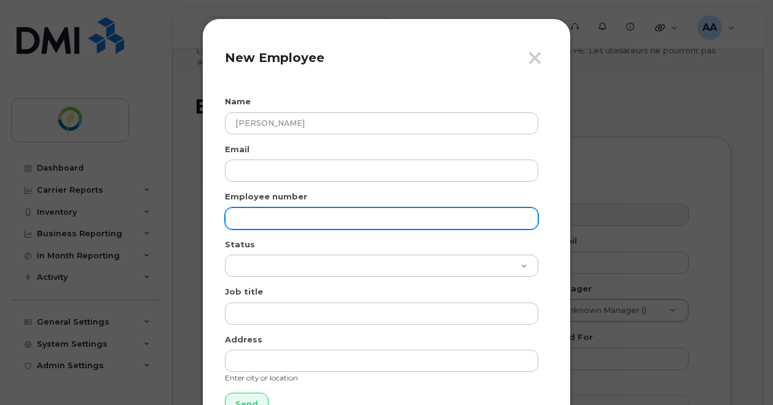
click at [249, 218] on input "text" at bounding box center [381, 219] width 313 height 22
type input "00482"
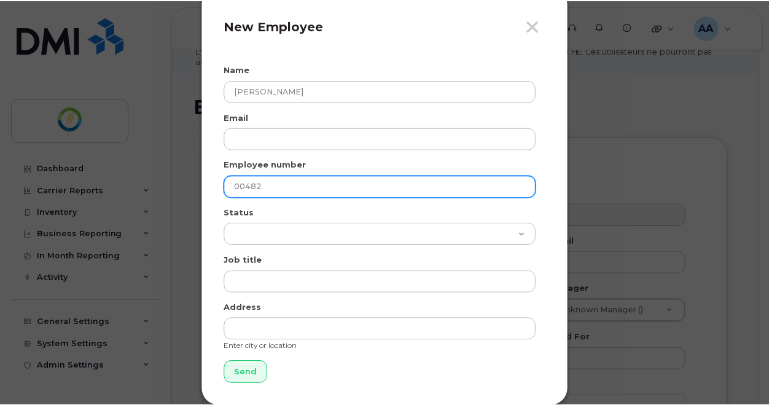
scroll to position [50, 0]
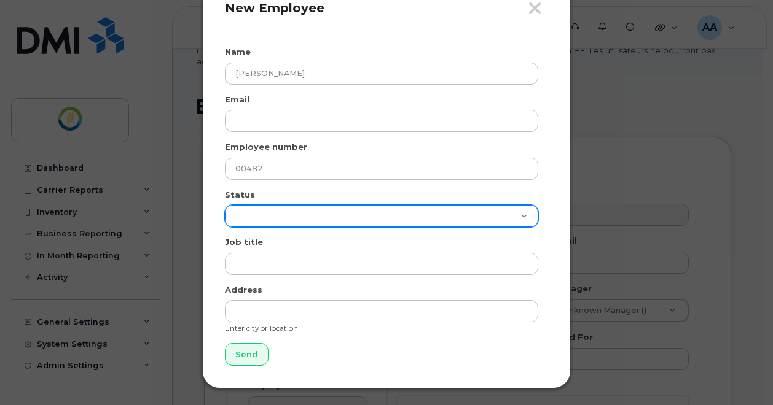
click at [300, 218] on select "Active On-Leave Long Term Short Term Maternity Leave Temp Layoff Inactive" at bounding box center [381, 216] width 313 height 22
select select "active"
click at [225, 205] on select "Active On-Leave Long Term Short Term Maternity Leave Temp Layoff Inactive" at bounding box center [381, 216] width 313 height 22
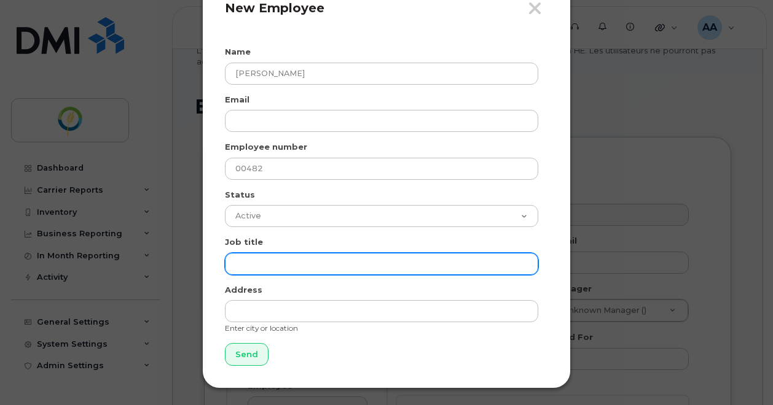
click at [289, 264] on input "text" at bounding box center [381, 264] width 313 height 22
type input "Reg User"
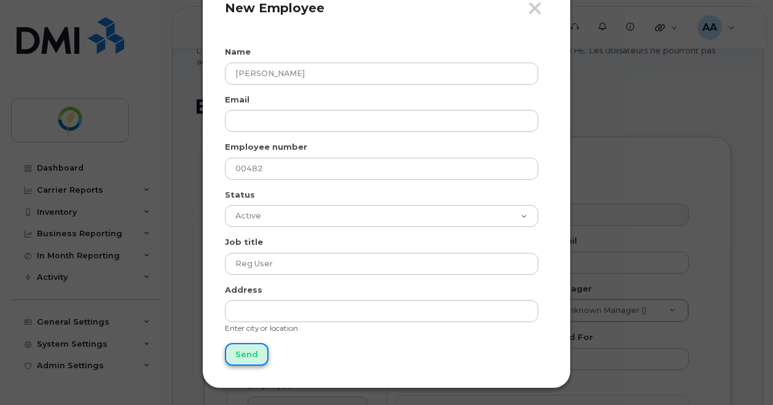
click at [253, 344] on input "Send" at bounding box center [247, 354] width 44 height 23
type input "Send"
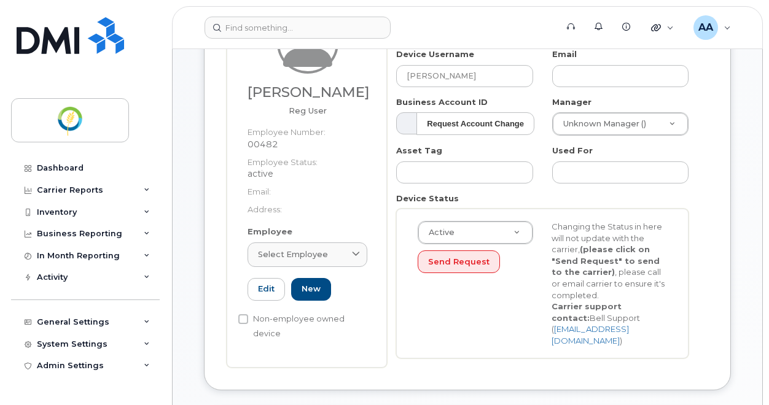
scroll to position [246, 0]
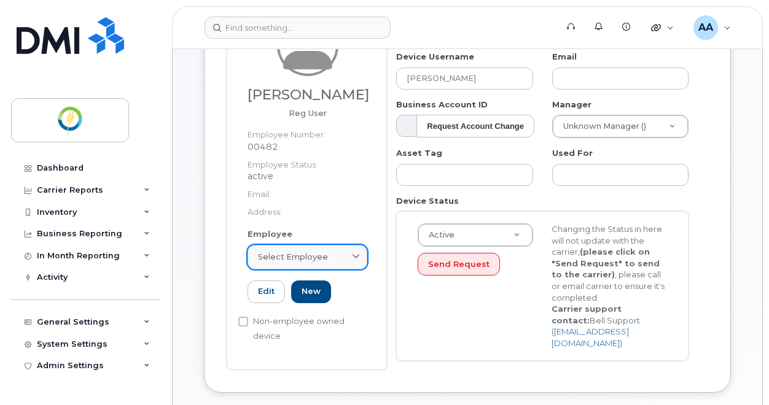
click at [297, 261] on span "Select employee" at bounding box center [293, 257] width 70 height 12
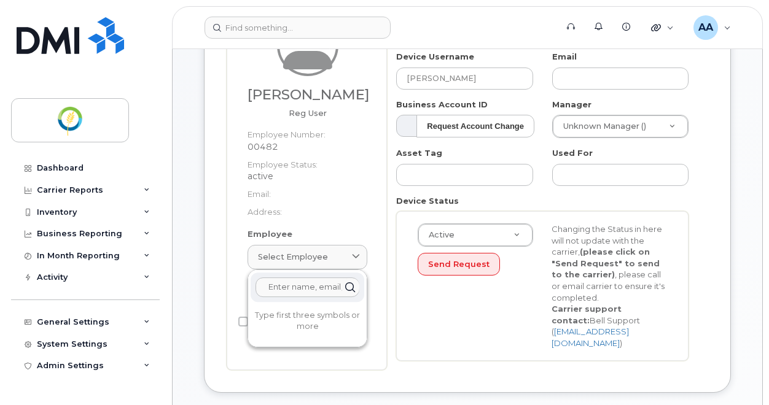
paste input "Farran Quiring"
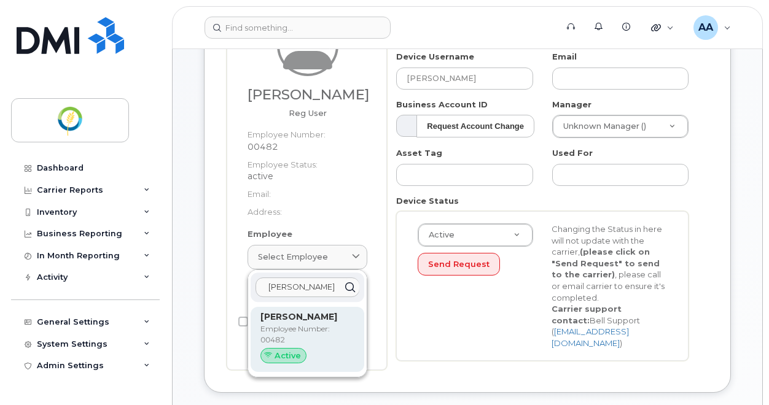
type input "Farran Quiring"
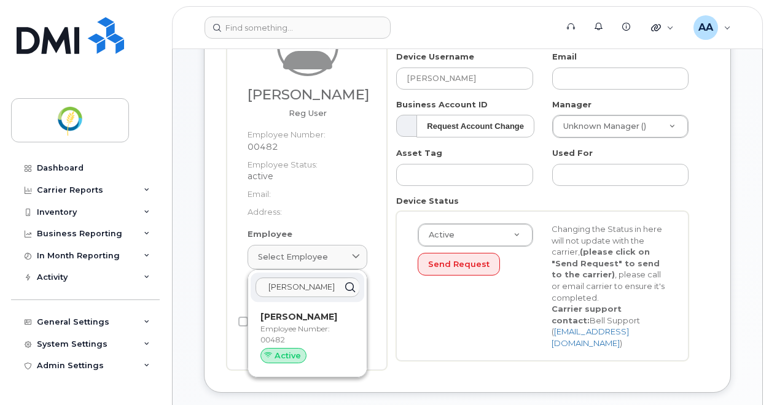
drag, startPoint x: 307, startPoint y: 318, endPoint x: 445, endPoint y: 62, distance: 290.7
click at [306, 322] on strong "Farran Quiring" at bounding box center [298, 316] width 77 height 11
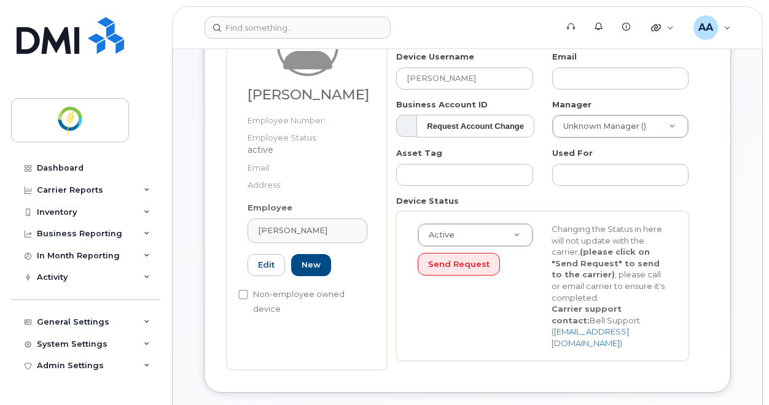
type input "00482"
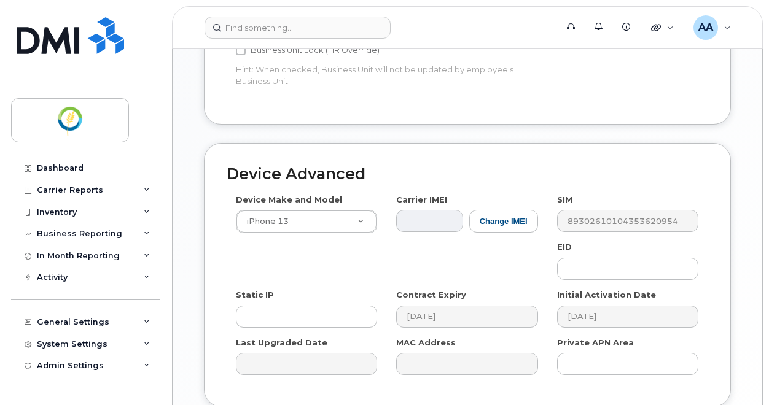
scroll to position [825, 0]
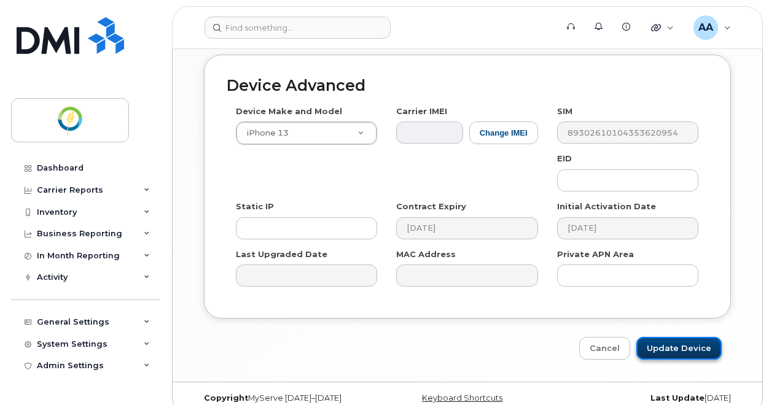
drag, startPoint x: 685, startPoint y: 338, endPoint x: 711, endPoint y: 332, distance: 26.7
click at [685, 338] on input "Update Device" at bounding box center [678, 348] width 85 height 23
type input "Saving..."
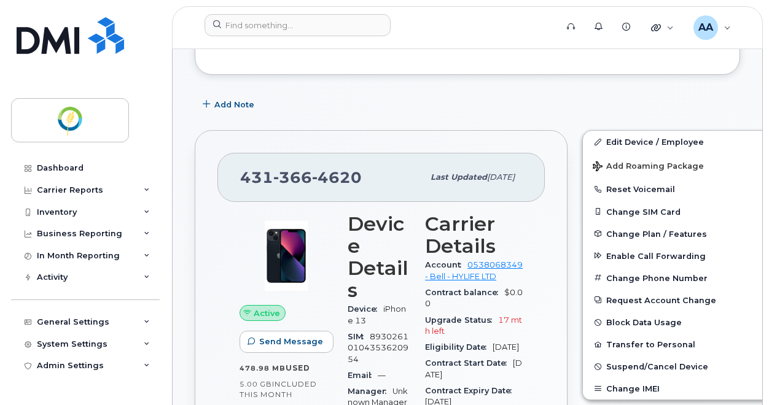
scroll to position [246, 0]
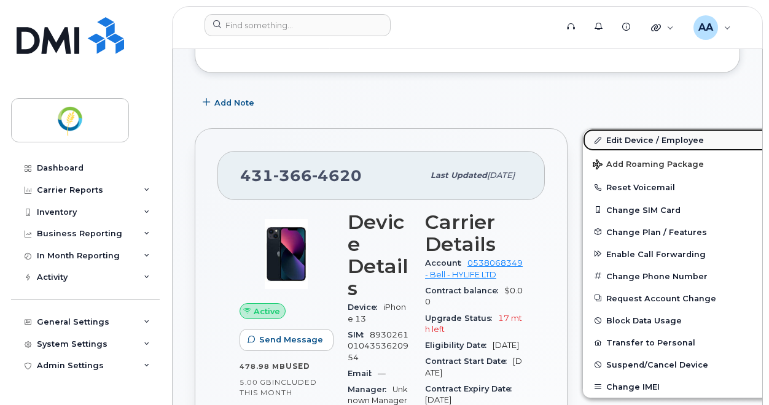
click at [633, 134] on link "Edit Device / Employee" at bounding box center [678, 140] width 190 height 22
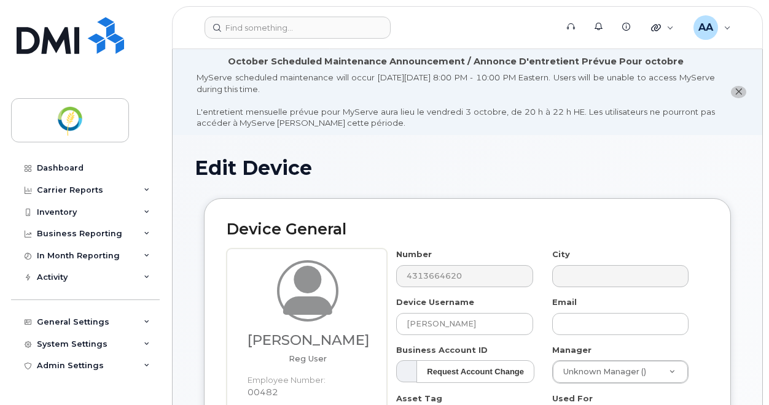
select select "29336448"
select select "29336456"
select select "29336508"
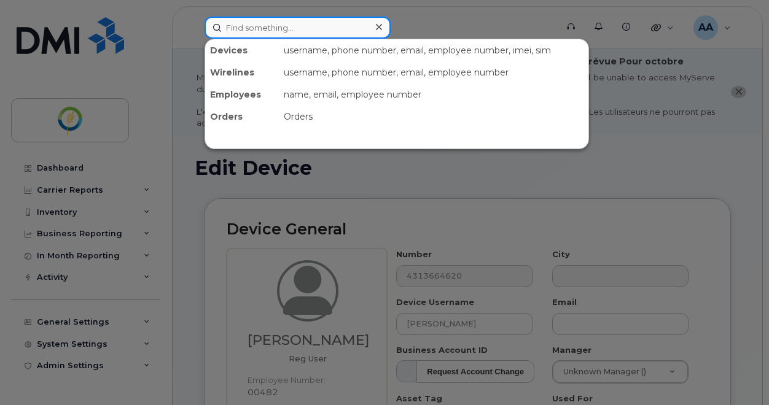
click at [279, 31] on input at bounding box center [298, 28] width 186 height 22
type input "7"
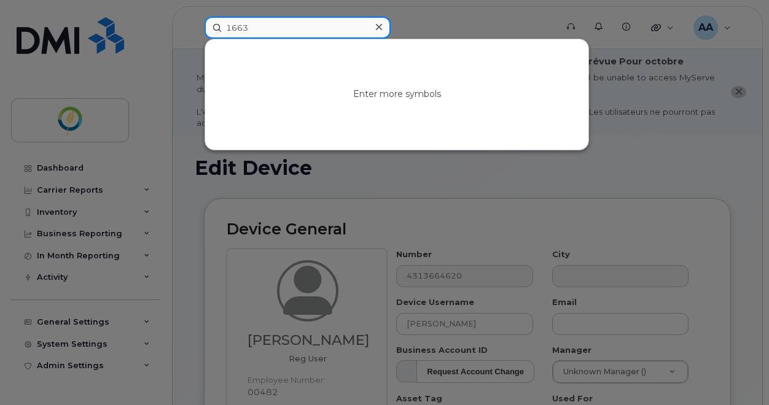
type input "1663"
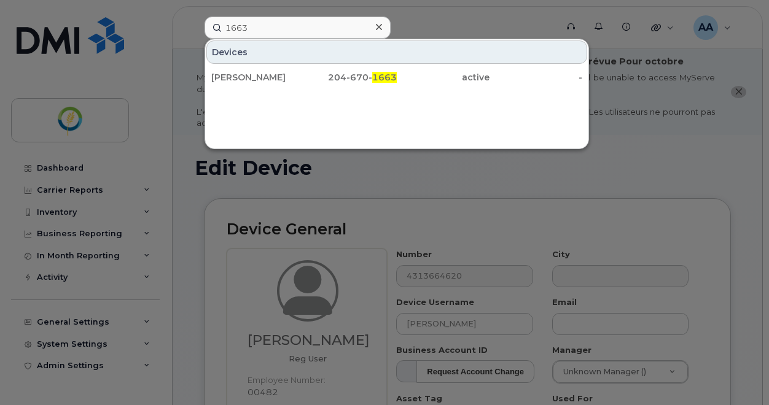
click at [332, 77] on div "204-670- 1663" at bounding box center [350, 77] width 93 height 12
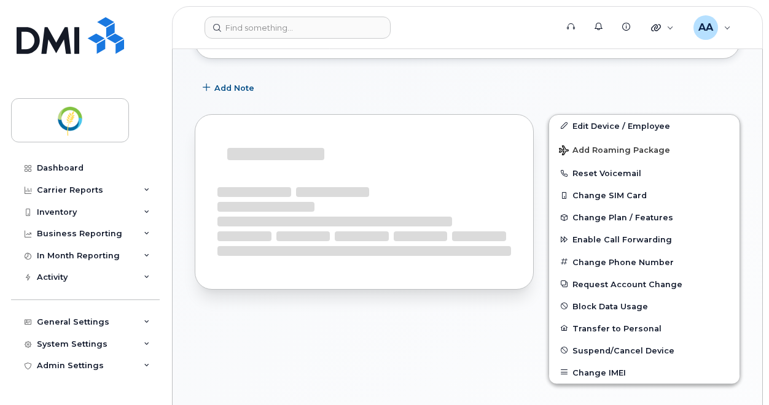
scroll to position [296, 0]
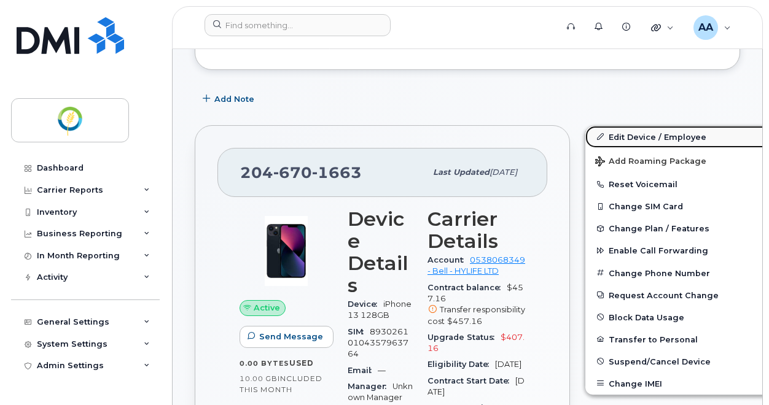
click at [622, 139] on link "Edit Device / Employee" at bounding box center [680, 137] width 190 height 22
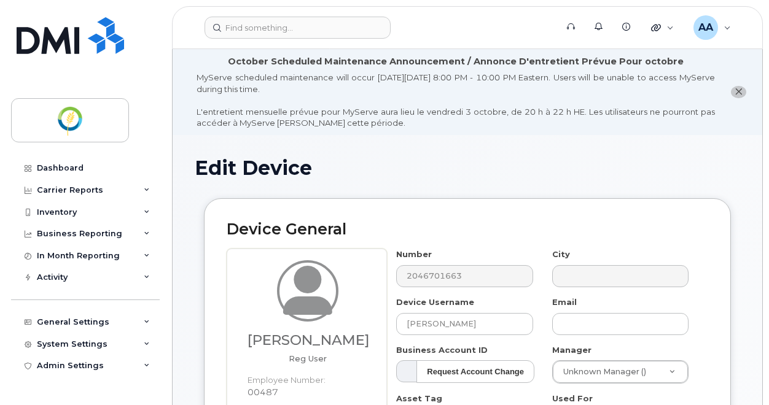
select select "29336448"
select select "29336460"
select select "33483126"
